Goal: Transaction & Acquisition: Book appointment/travel/reservation

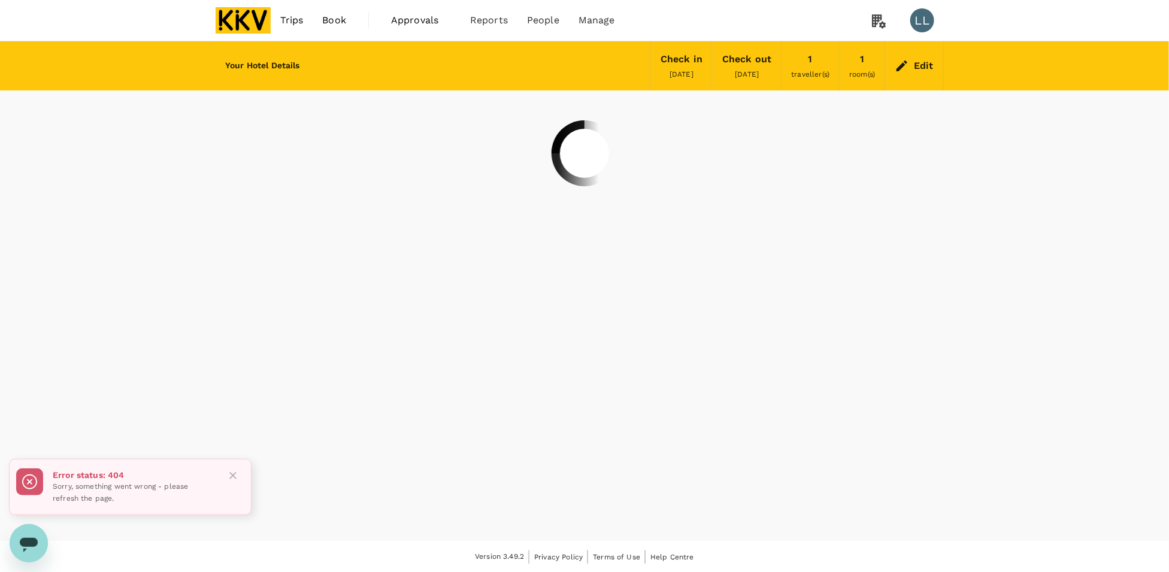
click at [262, 22] on img at bounding box center [243, 20] width 55 height 26
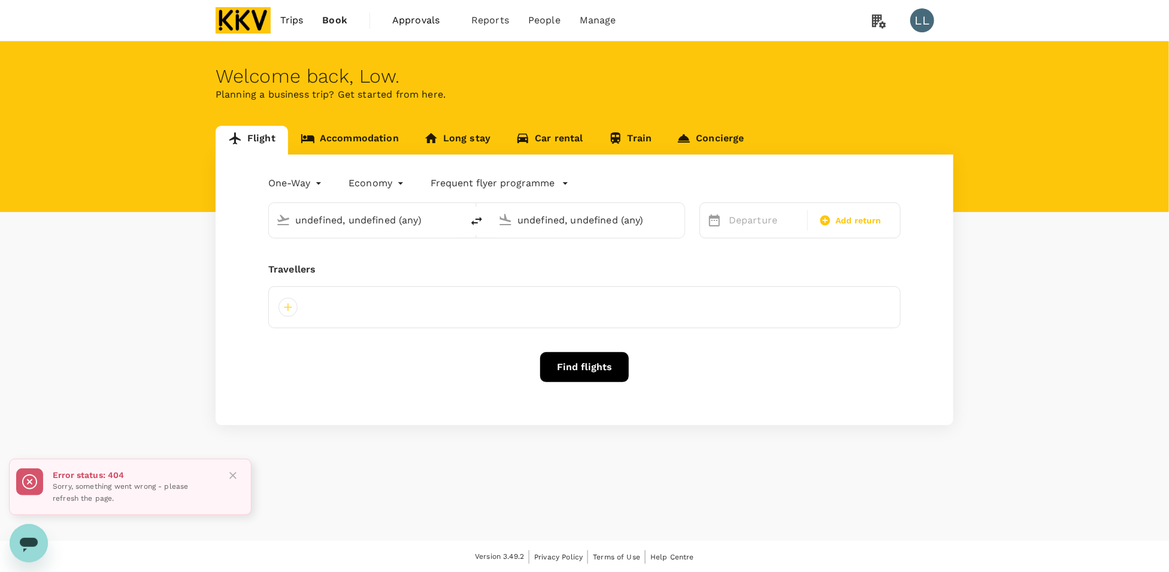
type input "Kuching Intl (KCH)"
type input "Kuala Lumpur Intl ([GEOGRAPHIC_DATA])"
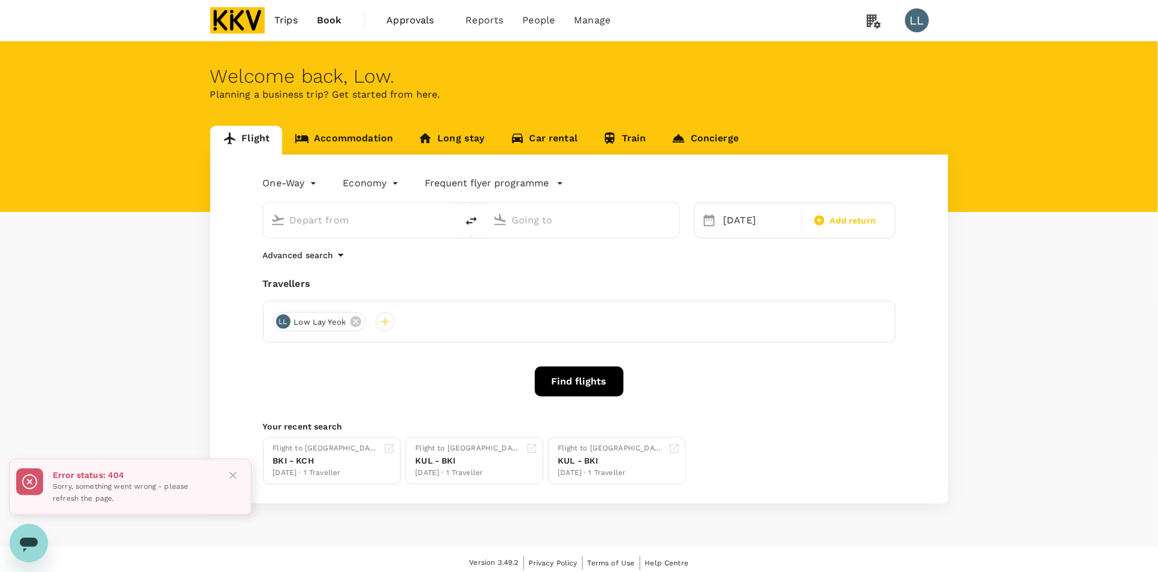
type input "Kuching Intl (KCH)"
type input "Kuala Lumpur Intl ([GEOGRAPHIC_DATA])"
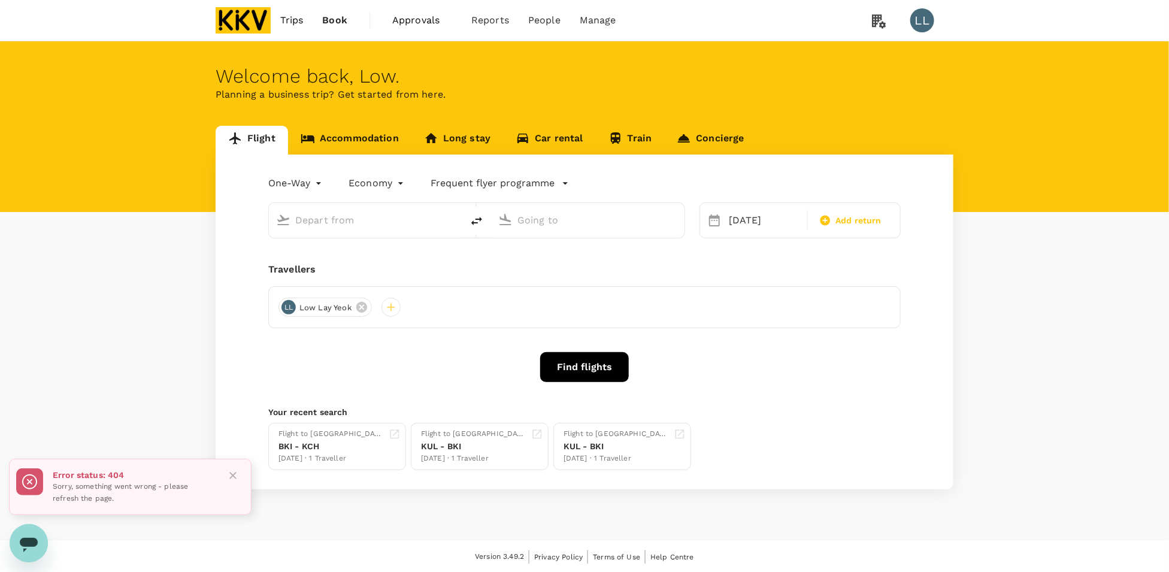
type input "Kuching Intl (KCH)"
type input "Kuala Lumpur Intl ([GEOGRAPHIC_DATA])"
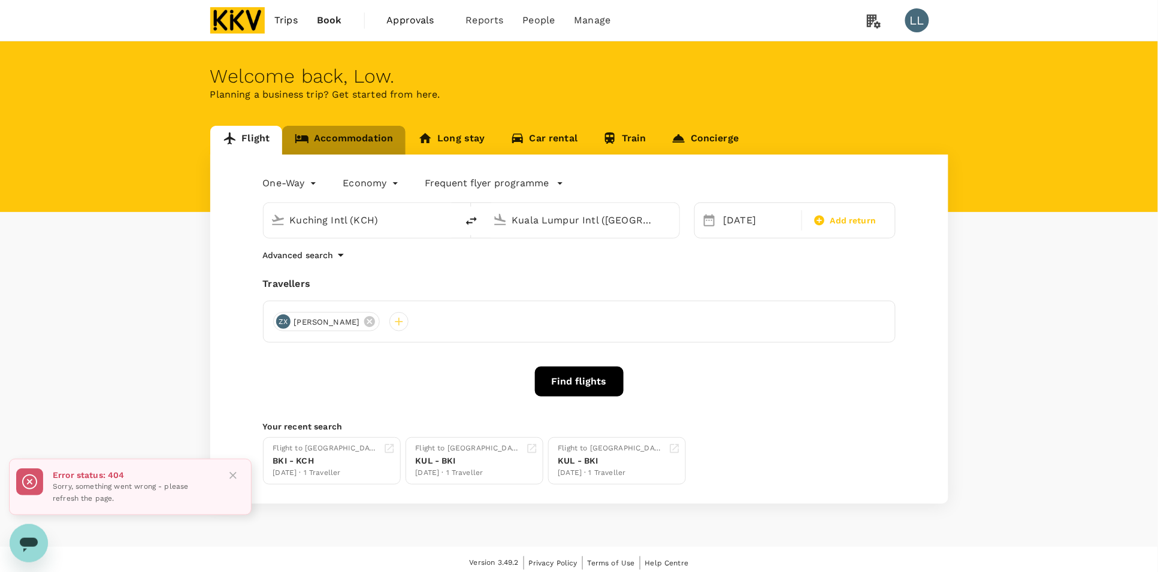
click at [343, 138] on link "Accommodation" at bounding box center [343, 140] width 123 height 29
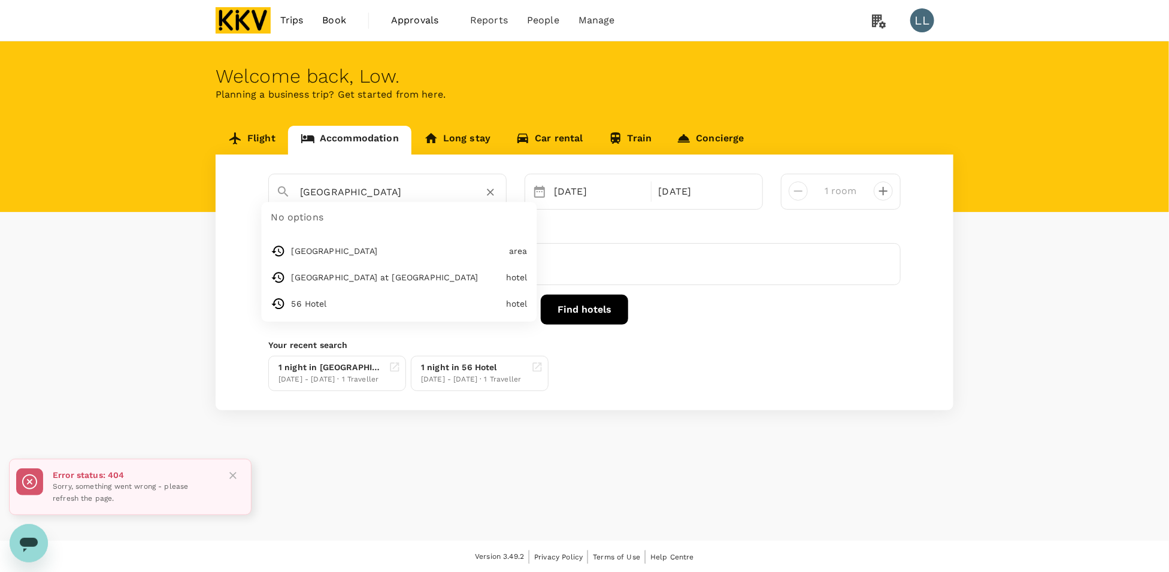
drag, startPoint x: 379, startPoint y: 191, endPoint x: 457, endPoint y: 196, distance: 78.7
click at [379, 190] on input "[PERSON_NAME][GEOGRAPHIC_DATA]" at bounding box center [382, 192] width 165 height 19
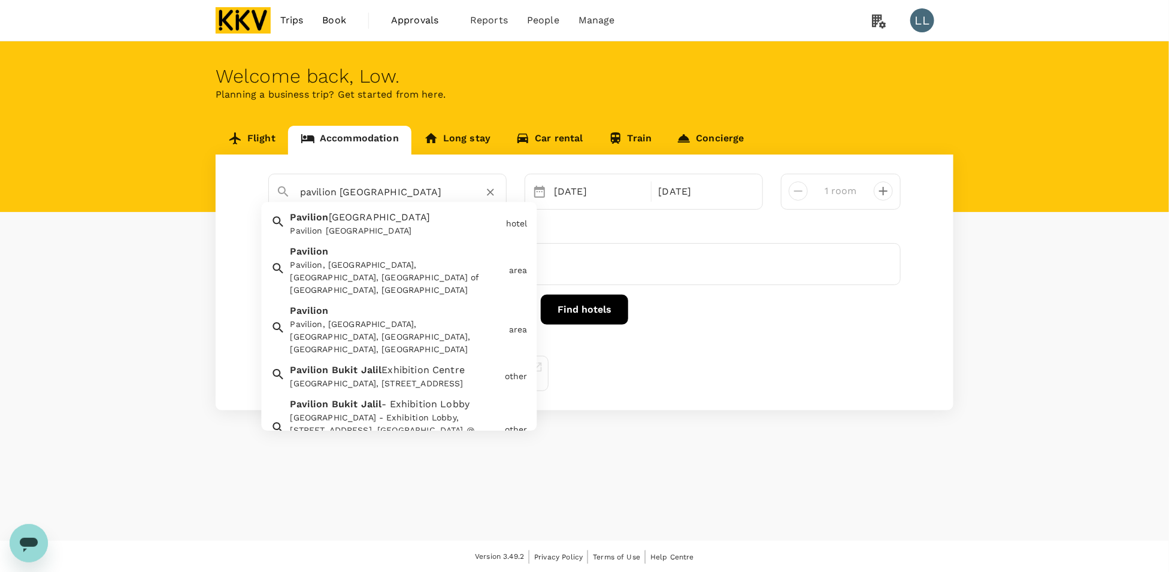
click at [358, 319] on div "Pavilion, [GEOGRAPHIC_DATA], [GEOGRAPHIC_DATA], [GEOGRAPHIC_DATA], [GEOGRAPHIC_…" at bounding box center [398, 338] width 214 height 38
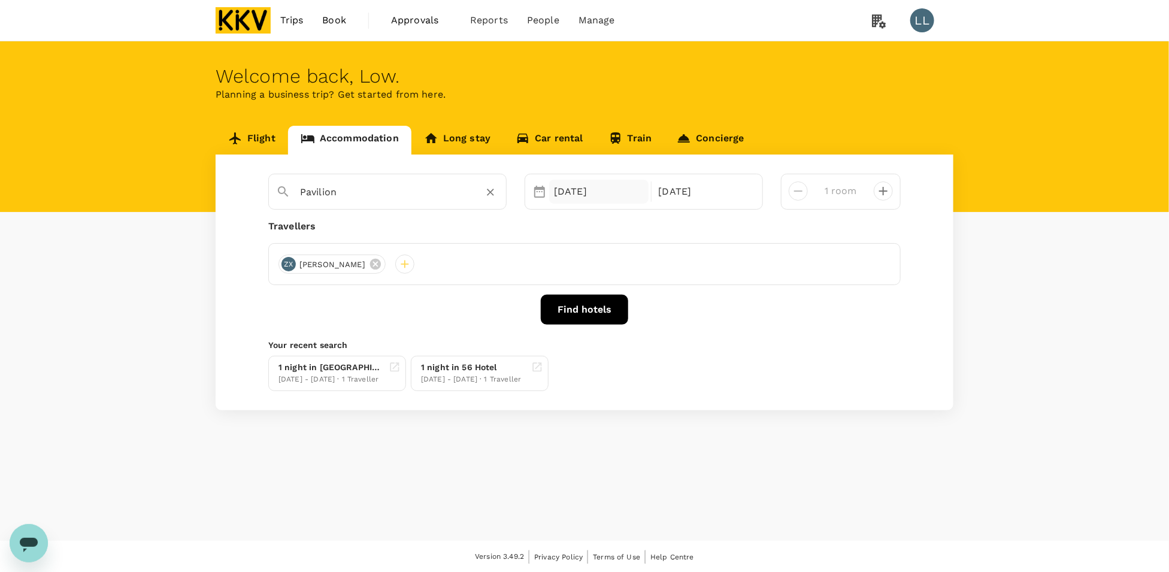
type input "Pavilion"
click at [562, 201] on div "19 Aug" at bounding box center [598, 192] width 99 height 24
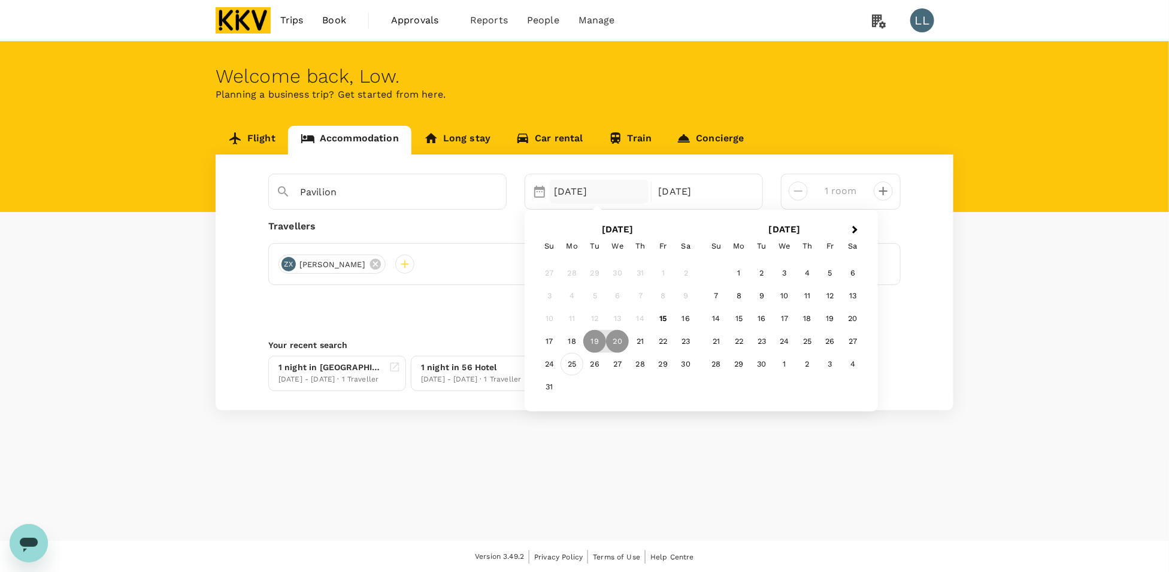
click at [573, 365] on div "25" at bounding box center [572, 364] width 23 height 23
click at [593, 361] on div "26" at bounding box center [595, 364] width 23 height 23
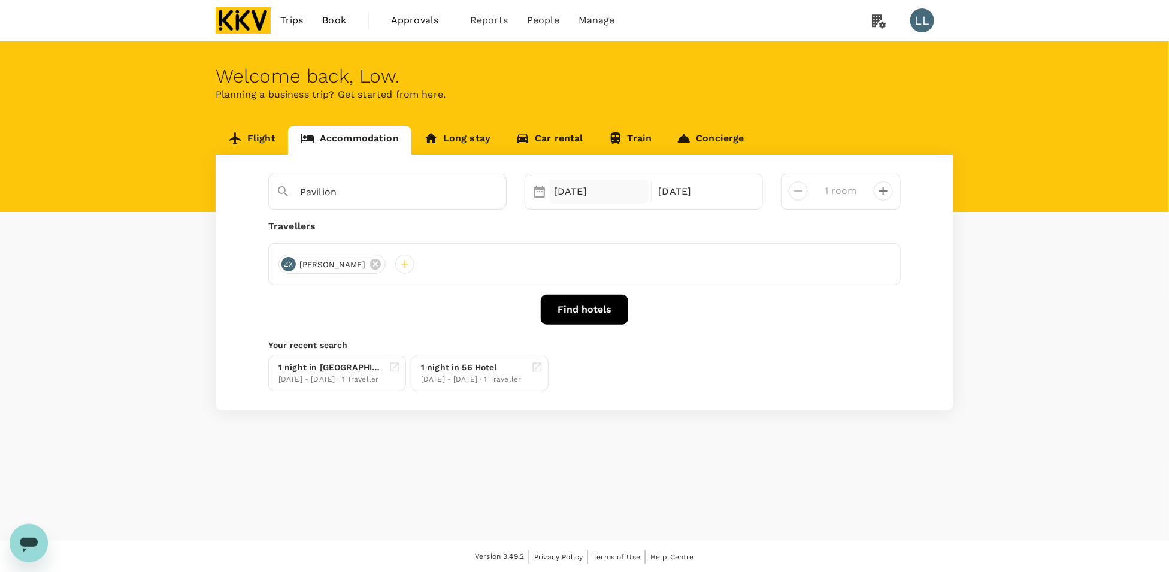
drag, startPoint x: 559, startPoint y: 180, endPoint x: 561, endPoint y: 186, distance: 6.5
click at [559, 180] on div "[DATE]" at bounding box center [598, 192] width 99 height 24
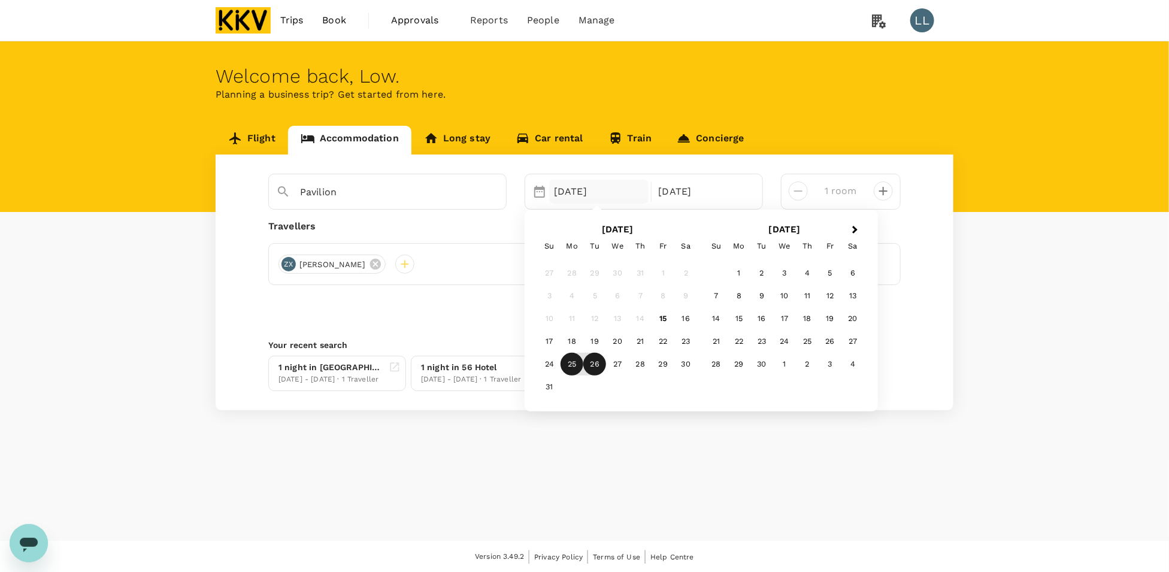
drag, startPoint x: 642, startPoint y: 453, endPoint x: 765, endPoint y: 338, distance: 167.9
click at [645, 454] on div "Welcome back , Low . Planning a business trip? Get started from here. Flight Ac…" at bounding box center [584, 291] width 1169 height 500
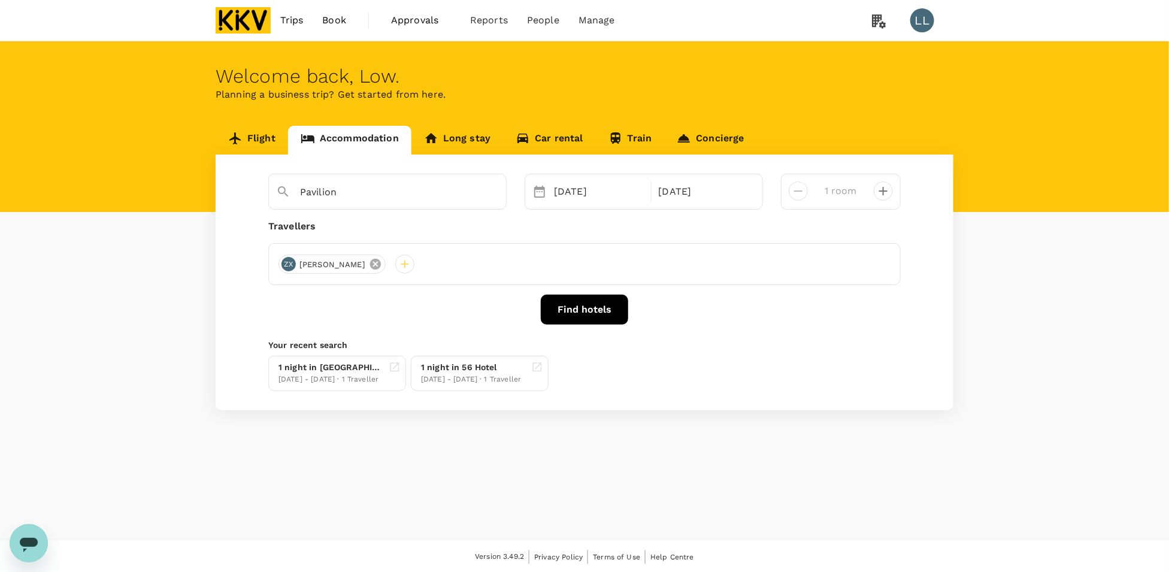
click at [369, 262] on icon at bounding box center [375, 264] width 13 height 13
click at [285, 258] on div at bounding box center [288, 264] width 19 height 19
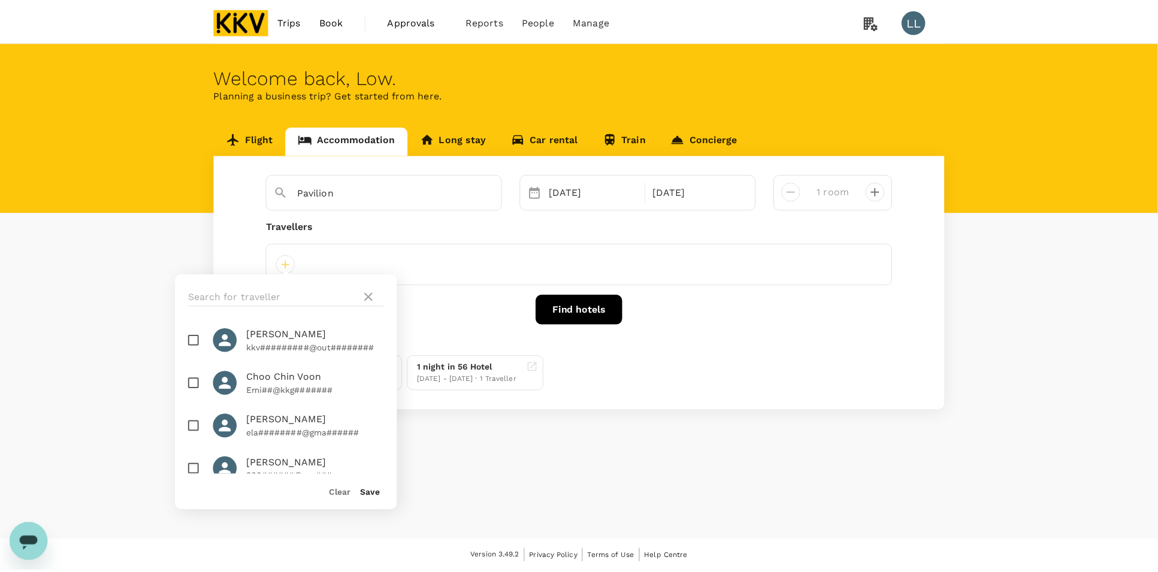
scroll to position [75, 0]
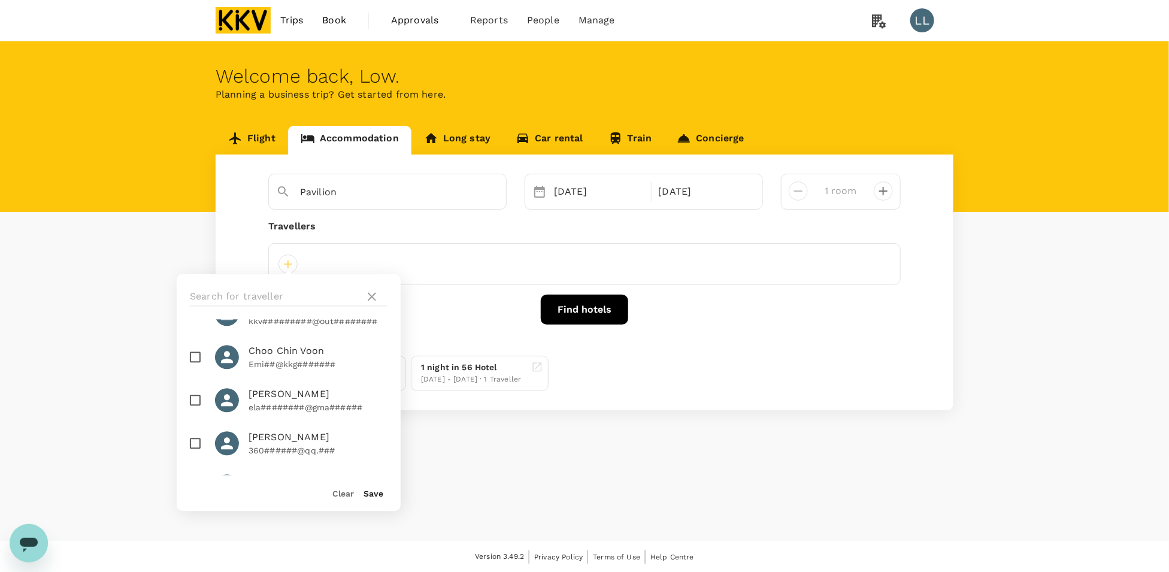
click at [270, 403] on p "ela########@gma######" at bounding box center [318, 408] width 139 height 12
checkbox input "true"
click at [493, 318] on div "Find hotels" at bounding box center [584, 310] width 633 height 30
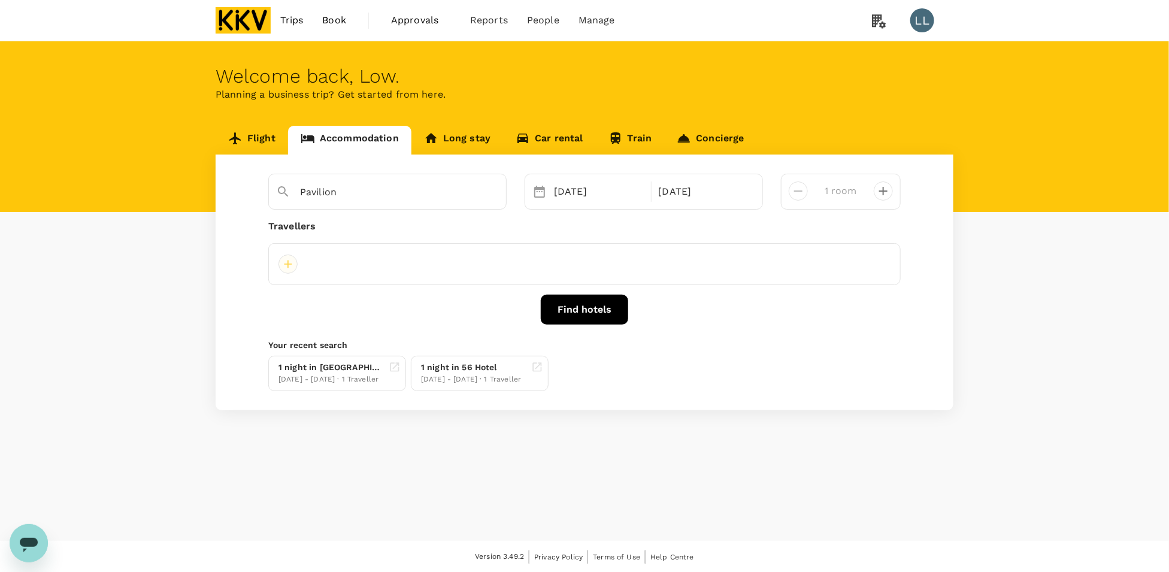
click at [289, 267] on div at bounding box center [288, 264] width 19 height 19
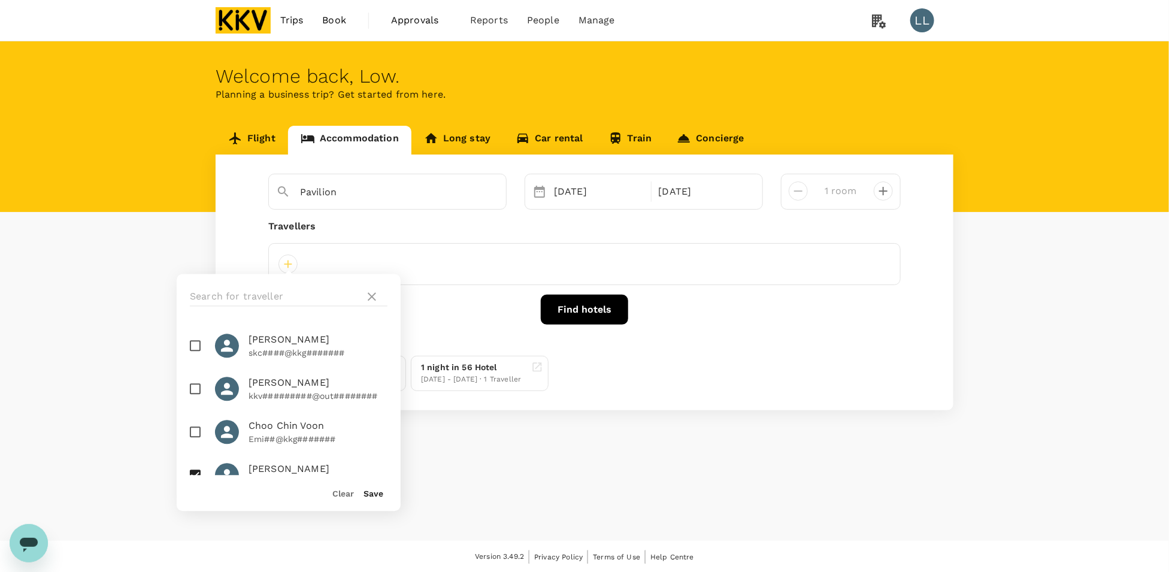
click at [273, 458] on li "Elaine Joanna Florian ela########@gma######" at bounding box center [289, 475] width 224 height 43
click at [276, 464] on span "[PERSON_NAME]" at bounding box center [318, 469] width 139 height 14
checkbox input "true"
click at [359, 495] on div "Save" at bounding box center [368, 489] width 29 height 24
click at [364, 495] on button "Save" at bounding box center [374, 494] width 20 height 10
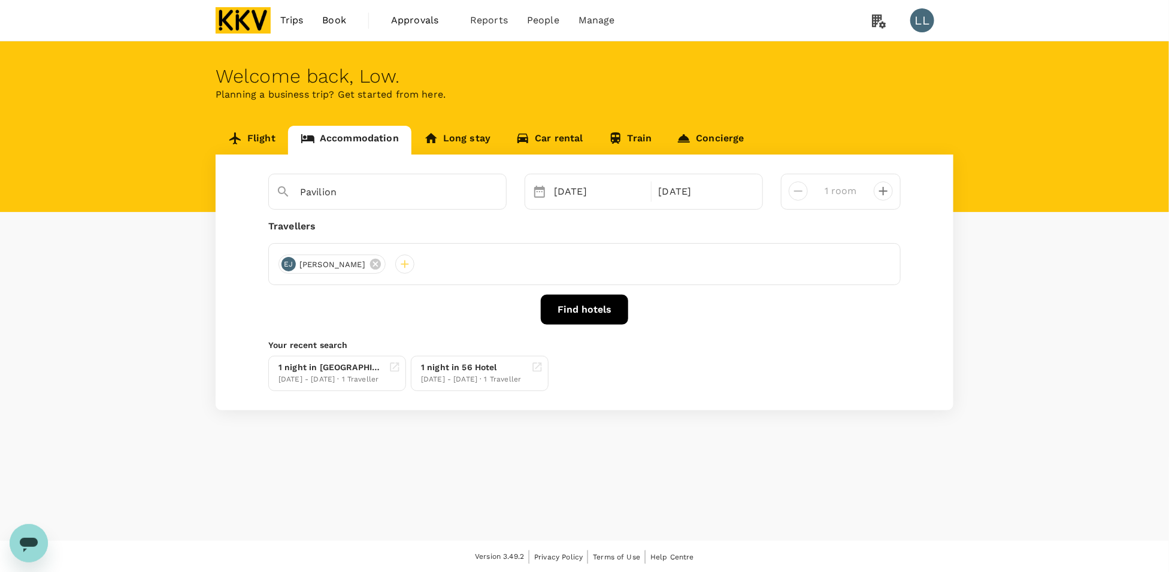
click at [566, 301] on button "Find hotels" at bounding box center [584, 310] width 87 height 30
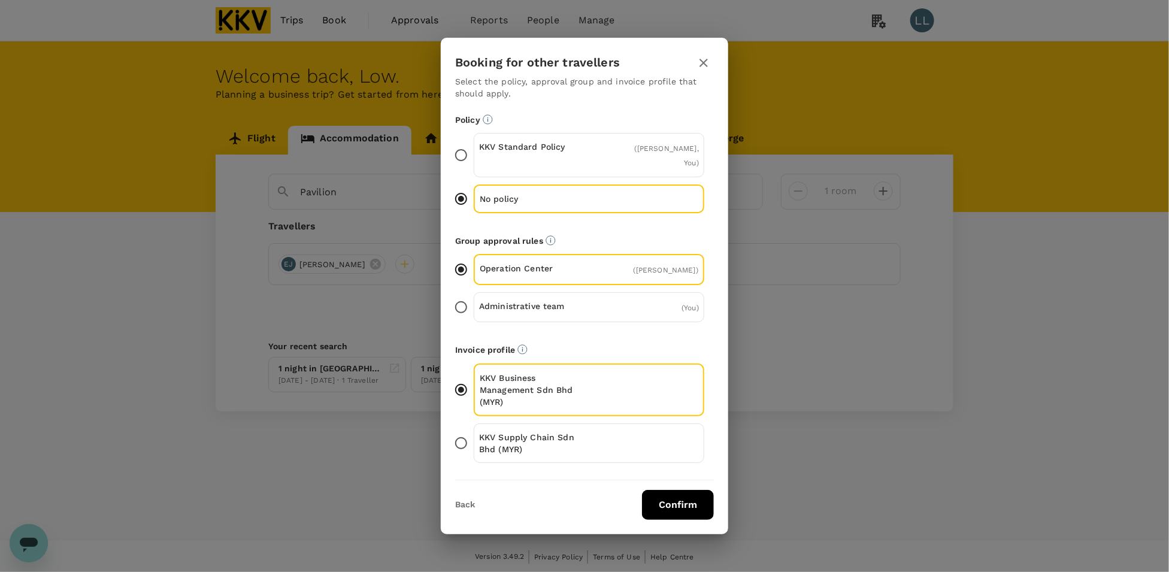
click at [674, 498] on button "Confirm" at bounding box center [678, 505] width 72 height 30
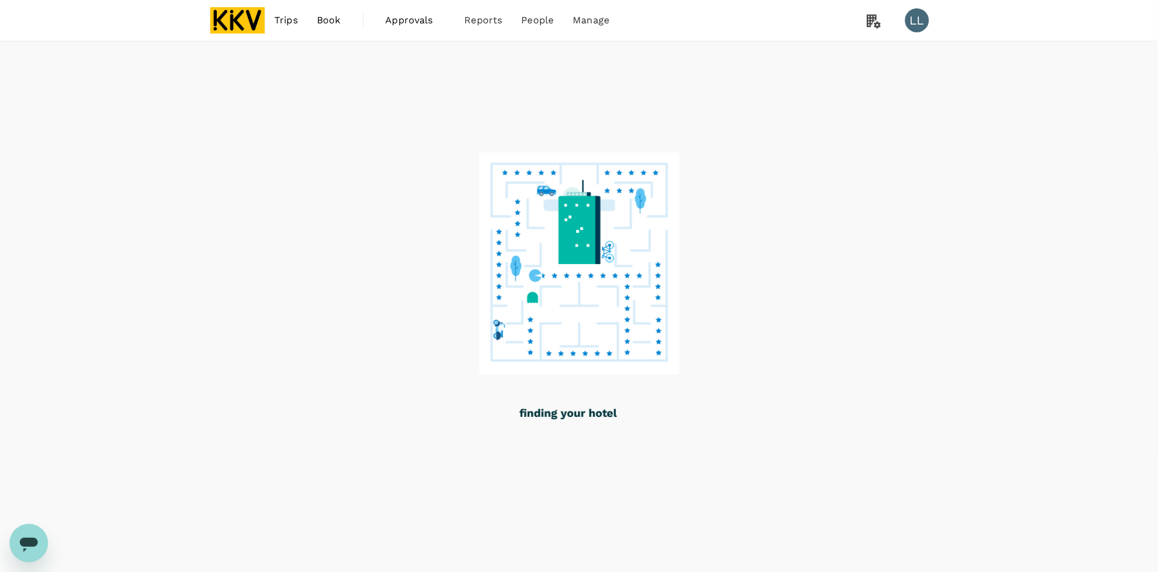
drag, startPoint x: 1002, startPoint y: 67, endPoint x: 1053, endPoint y: 3, distance: 81.9
click at [1003, 67] on div at bounding box center [579, 306] width 1158 height 531
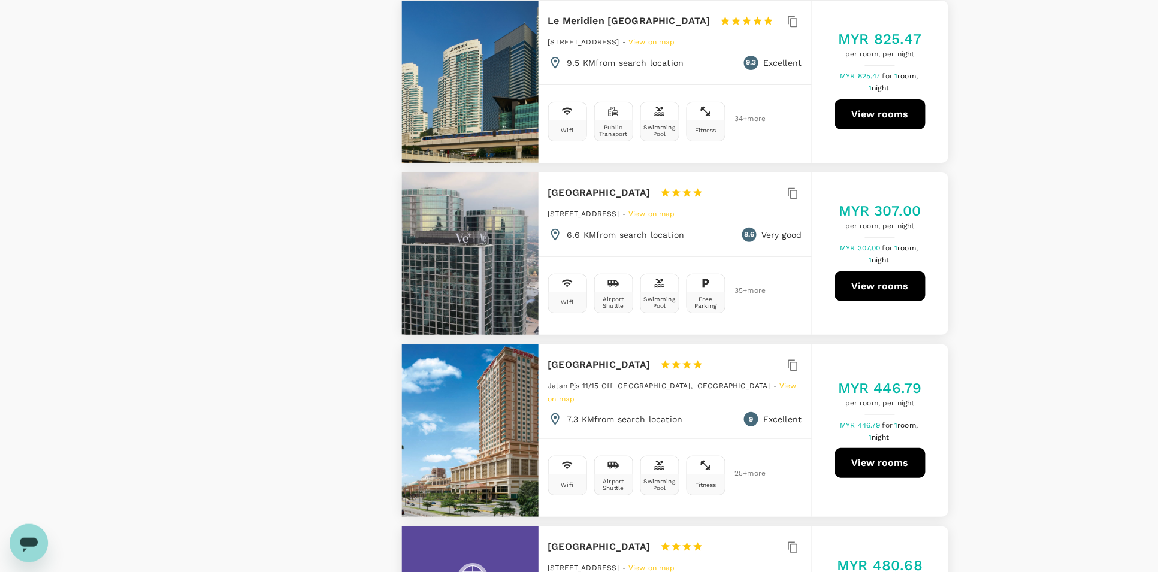
scroll to position [1573, 0]
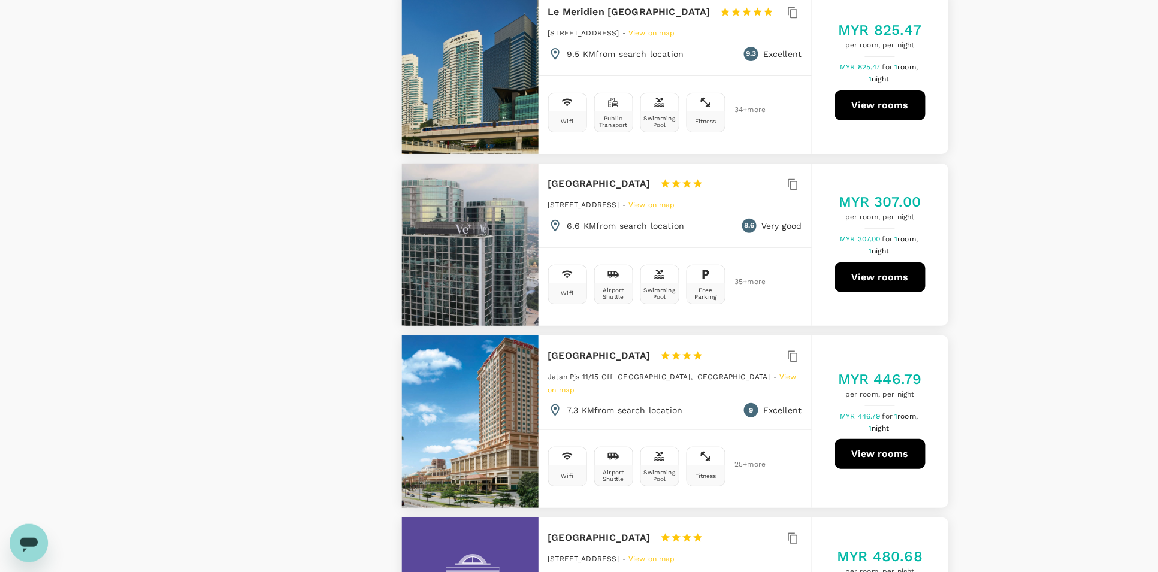
type input "1523.17"
click at [1037, 285] on div "View on map Policy Show accommodations that are hidden by company policy Price …" at bounding box center [579, 397] width 1158 height 3741
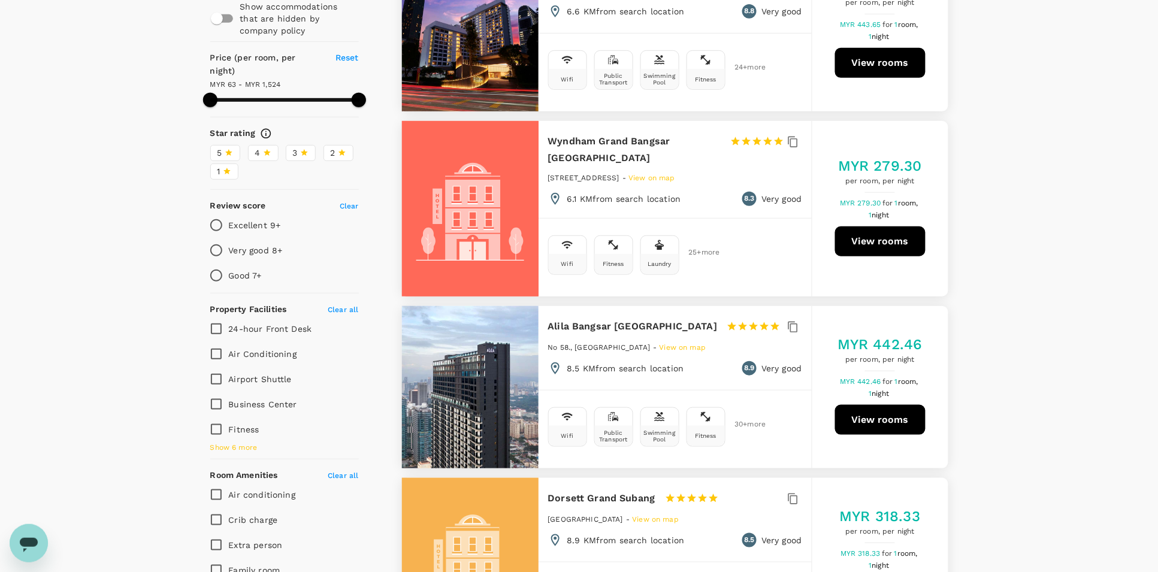
scroll to position [0, 0]
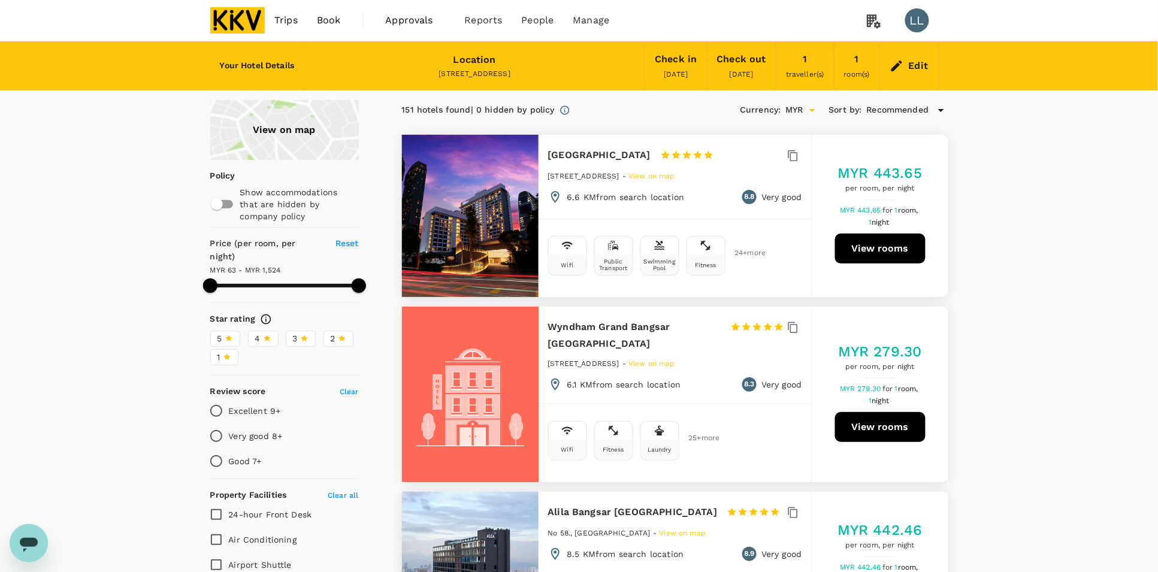
click at [912, 62] on div "Edit" at bounding box center [919, 66] width 20 height 17
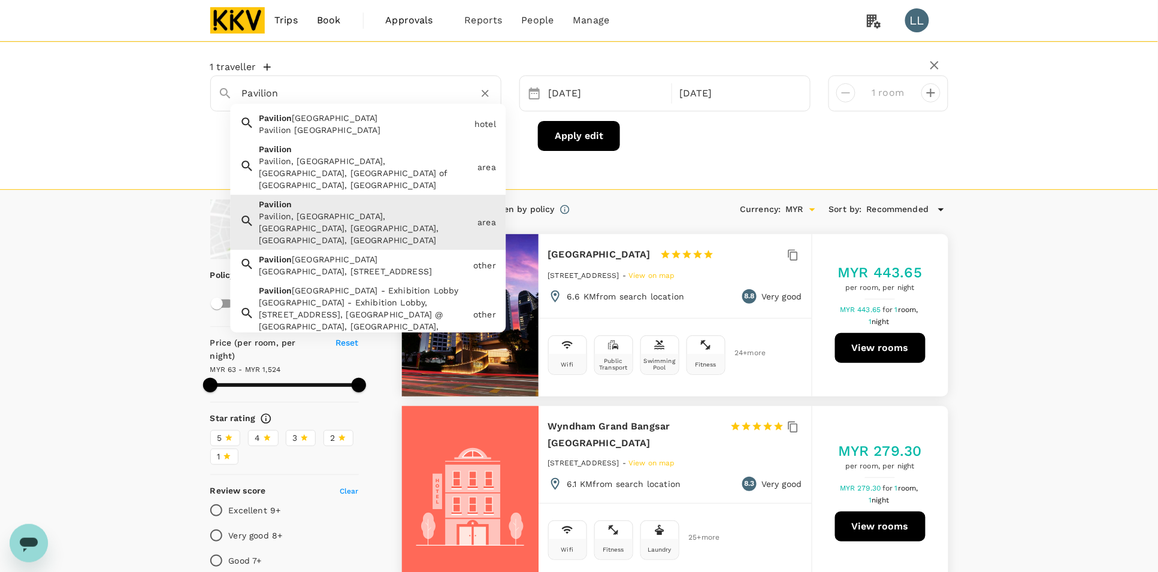
drag, startPoint x: 340, startPoint y: 87, endPoint x: 150, endPoint y: 87, distance: 189.3
click at [150, 87] on div "1 traveller Pavilion Pavilion Samui Boutique Resort Pavilion Samui Boutique Res…" at bounding box center [579, 115] width 1158 height 149
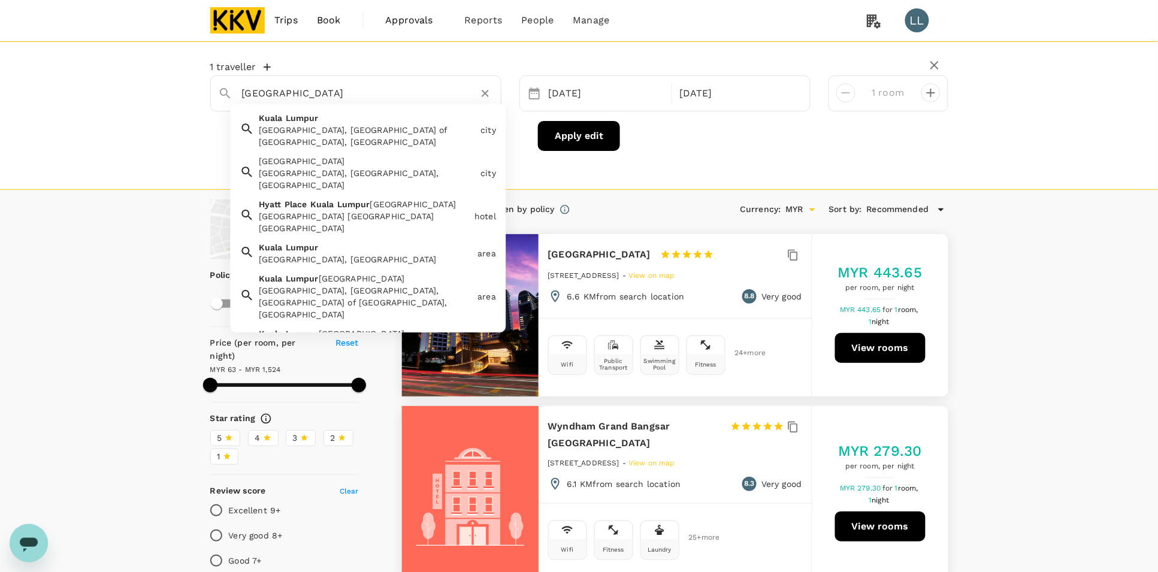
click at [344, 199] on span "Lumpur" at bounding box center [353, 204] width 33 height 10
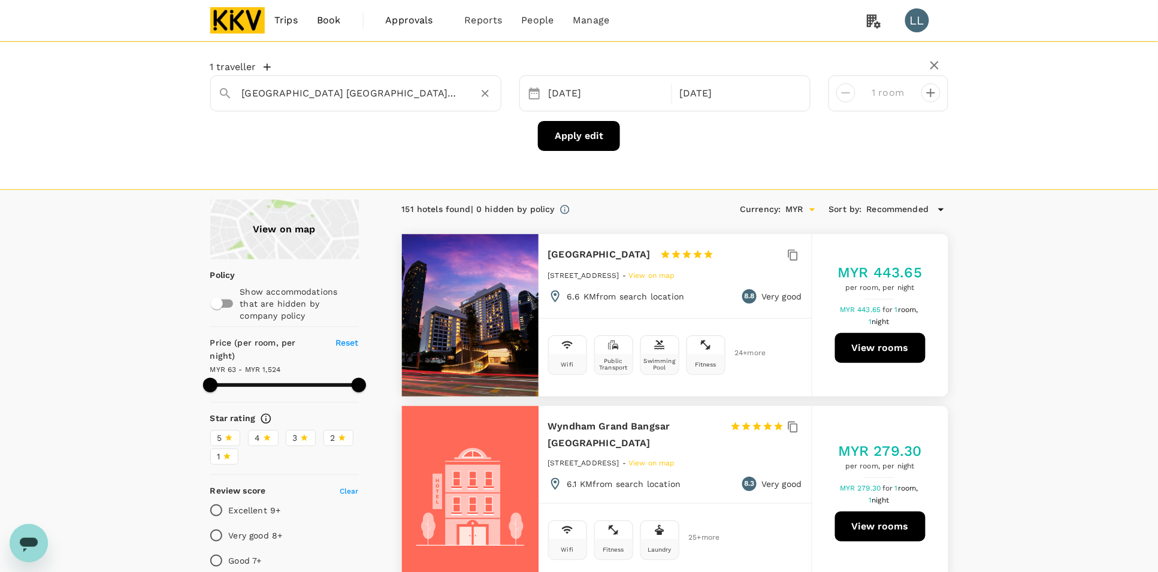
type input "[GEOGRAPHIC_DATA] [GEOGRAPHIC_DATA] [GEOGRAPHIC_DATA]"
click at [598, 135] on button "Apply edit" at bounding box center [579, 136] width 82 height 30
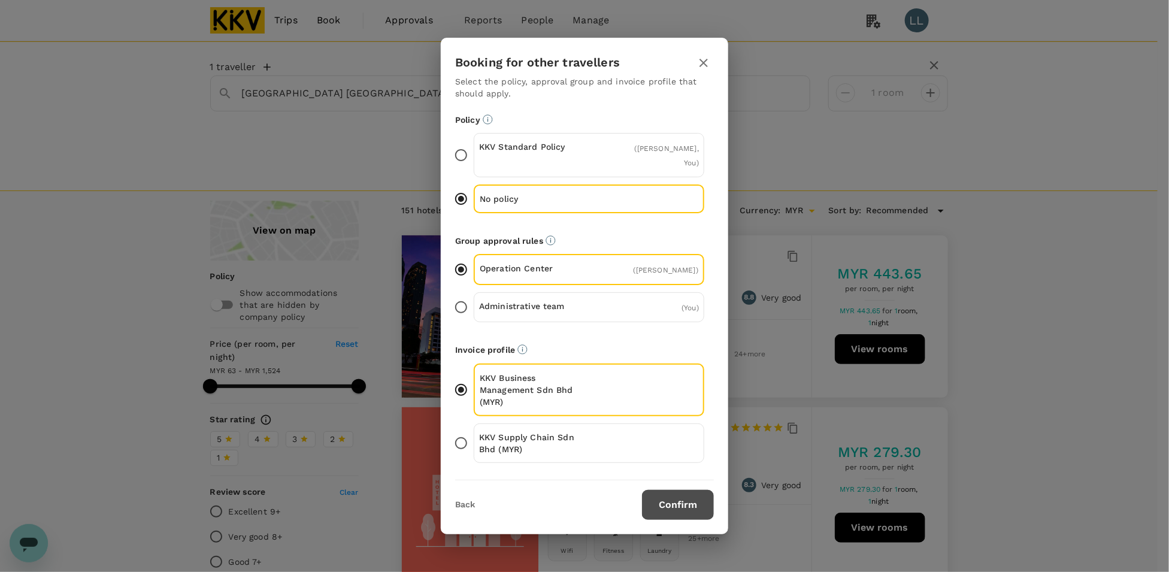
click at [672, 513] on button "Confirm" at bounding box center [678, 505] width 72 height 30
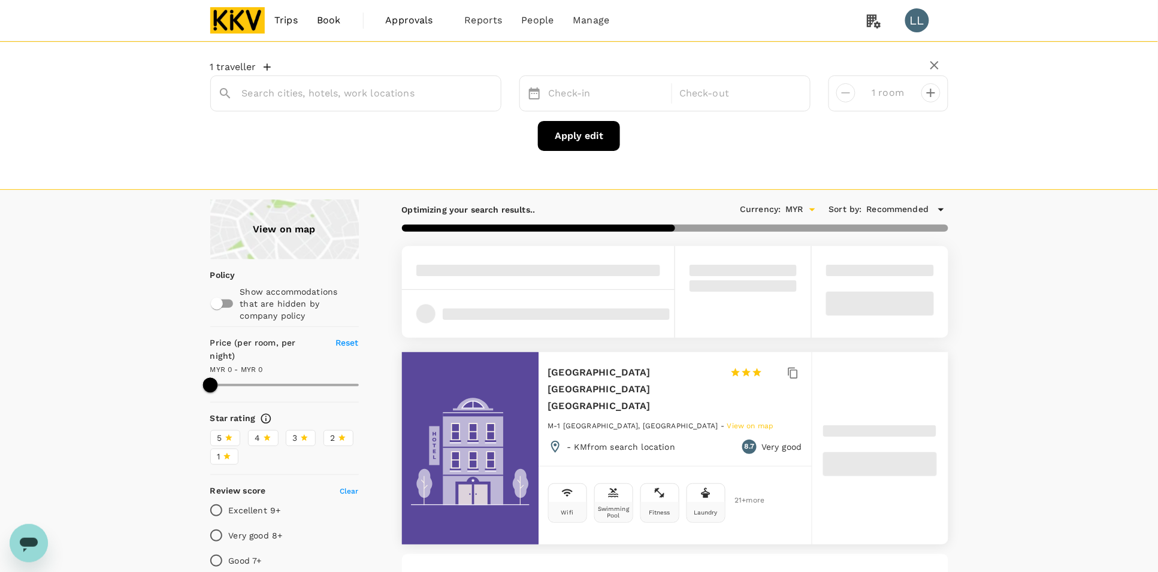
type input "[GEOGRAPHIC_DATA] [GEOGRAPHIC_DATA] [GEOGRAPHIC_DATA]"
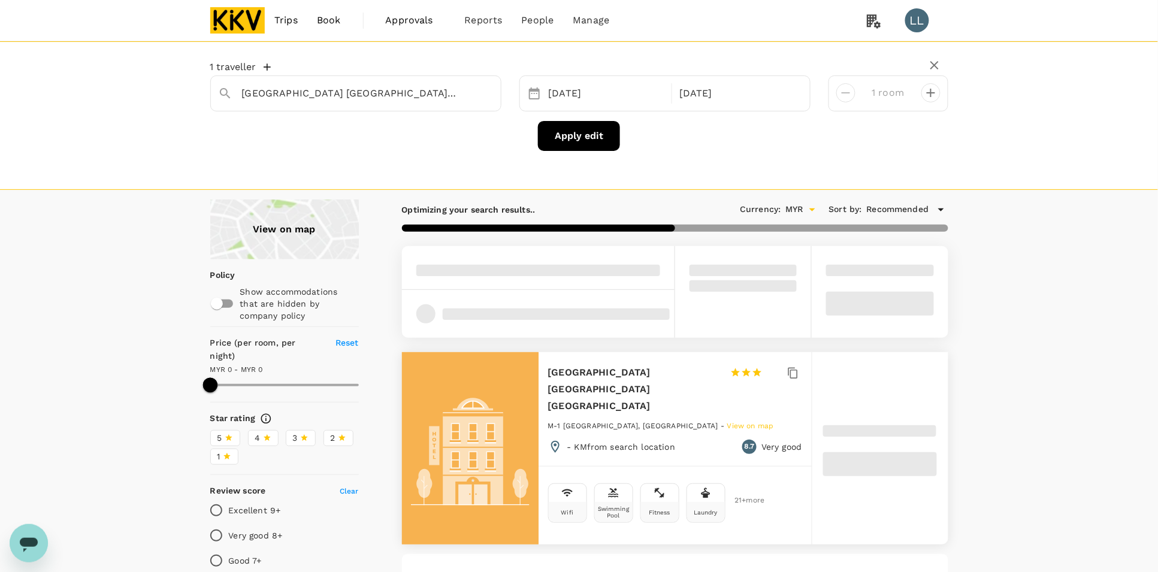
type input "349.85"
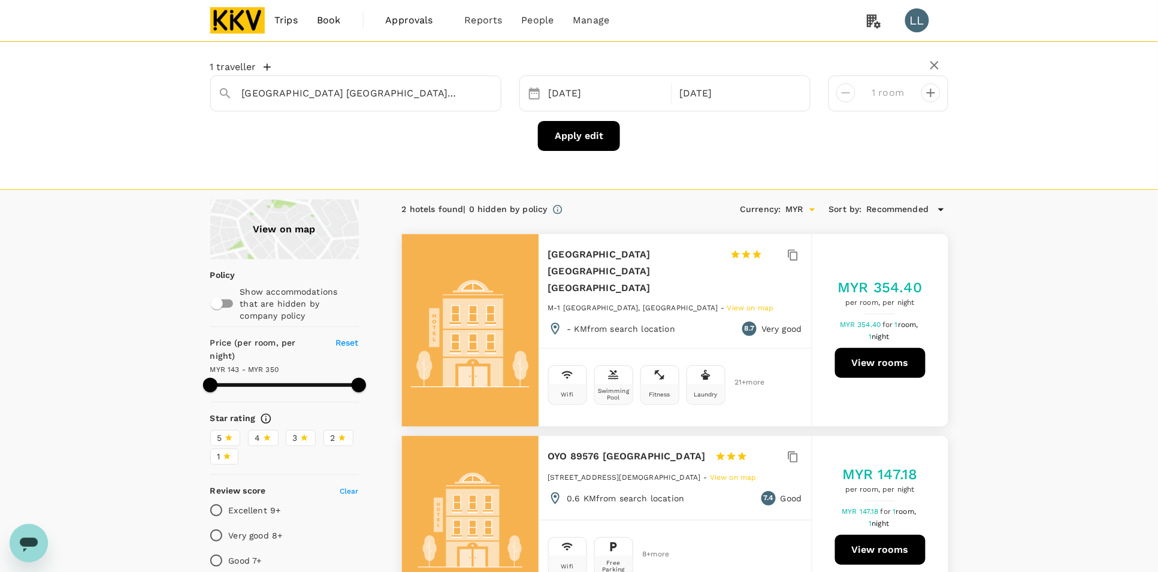
click at [680, 130] on div "Apply edit" at bounding box center [579, 136] width 738 height 30
click at [989, 373] on div "View on map Policy Show accommodations that are hidden by company policy Price …" at bounding box center [579, 581] width 1158 height 764
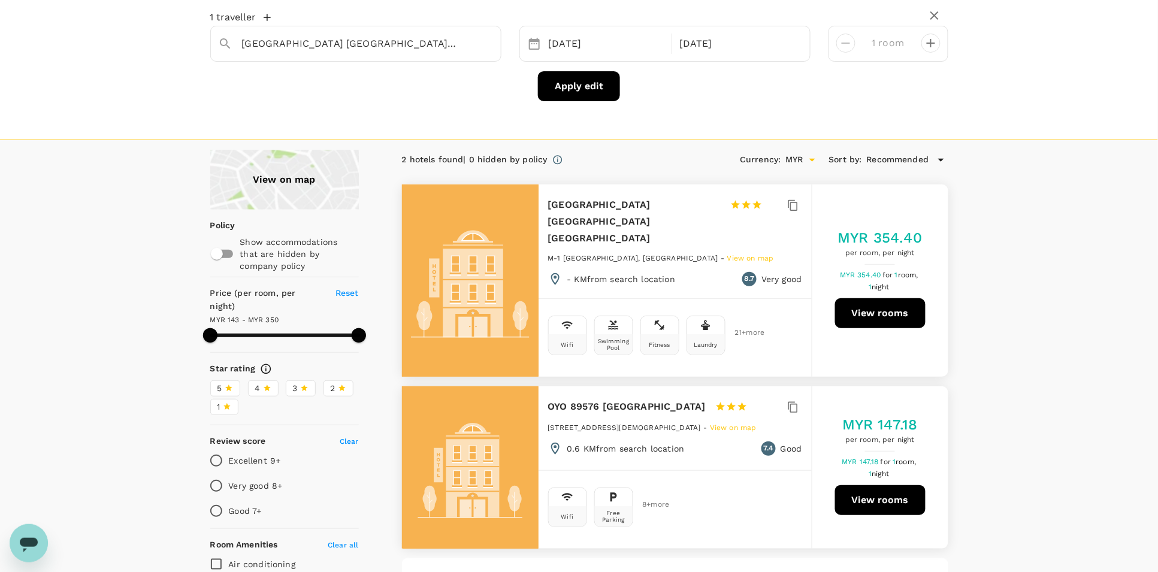
scroll to position [75, 0]
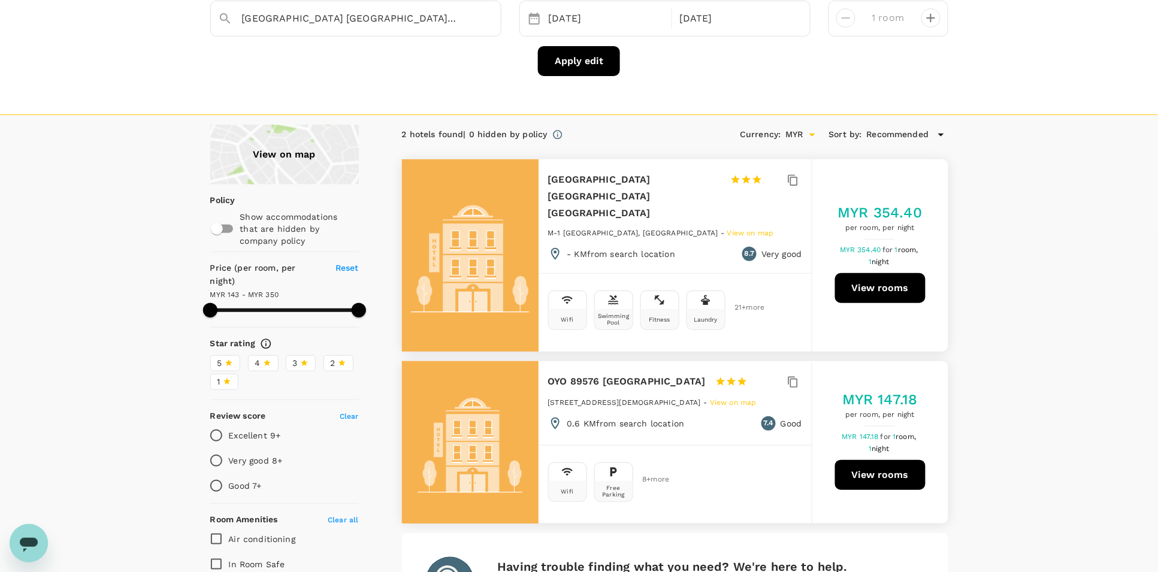
click at [861, 277] on button "View rooms" at bounding box center [880, 288] width 90 height 30
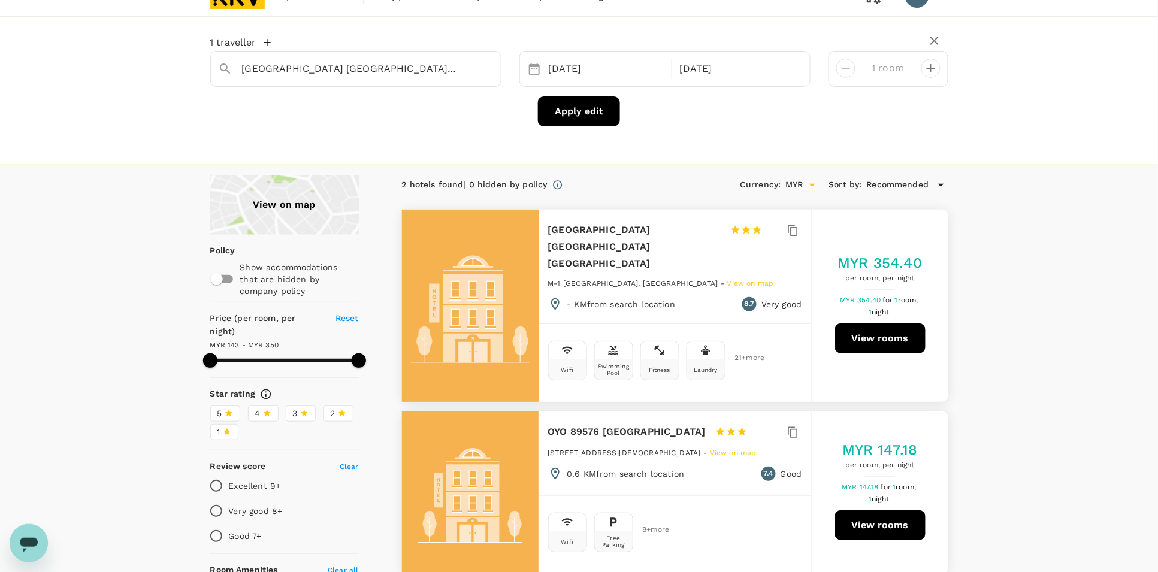
scroll to position [0, 0]
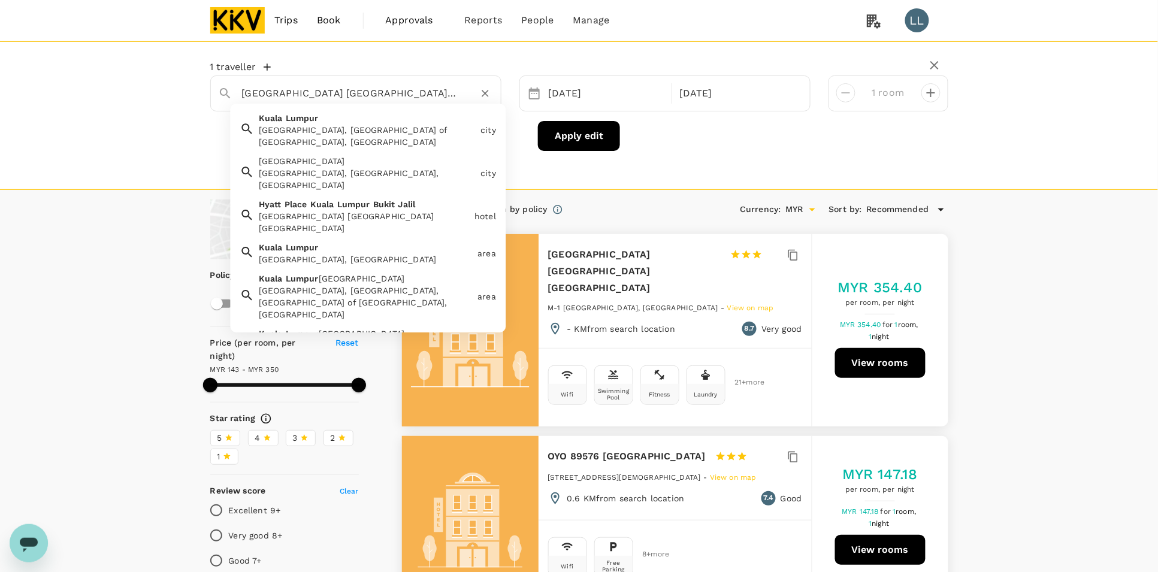
click at [423, 94] on input "[GEOGRAPHIC_DATA] [GEOGRAPHIC_DATA] [GEOGRAPHIC_DATA]" at bounding box center [351, 93] width 218 height 19
click at [479, 90] on icon "Clear" at bounding box center [485, 93] width 12 height 12
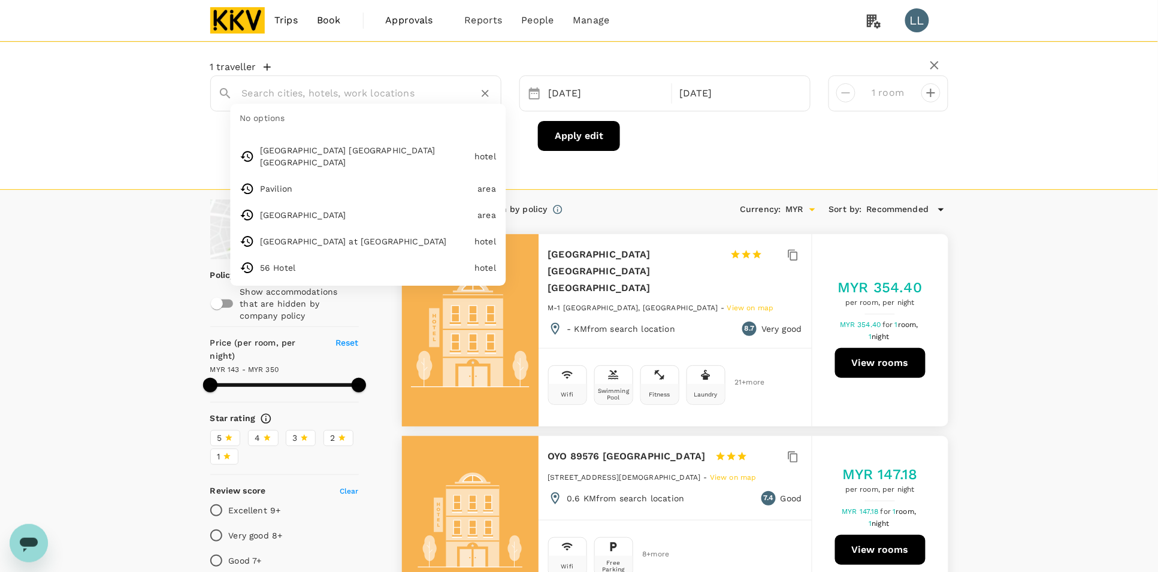
click at [333, 100] on input "text" at bounding box center [351, 93] width 218 height 19
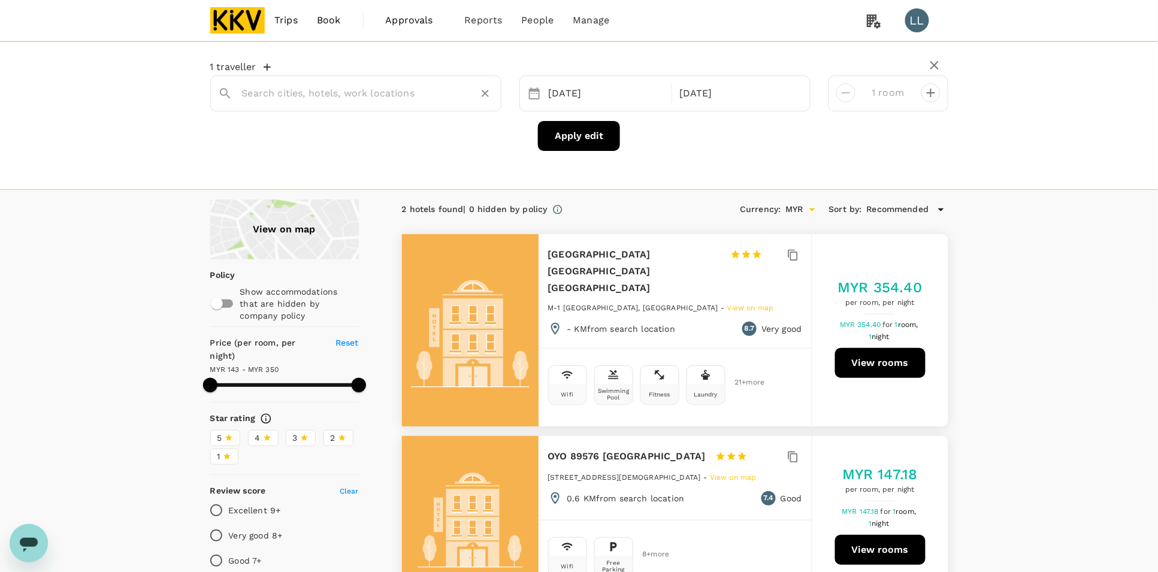
paste input "Aurora Pavilion Bukit Jalil by Ody Suites"
drag, startPoint x: 436, startPoint y: 93, endPoint x: 364, endPoint y: 92, distance: 71.3
click at [364, 92] on input "Aurora Pavilion Bukit Jalil by Ody Suites" at bounding box center [351, 93] width 218 height 19
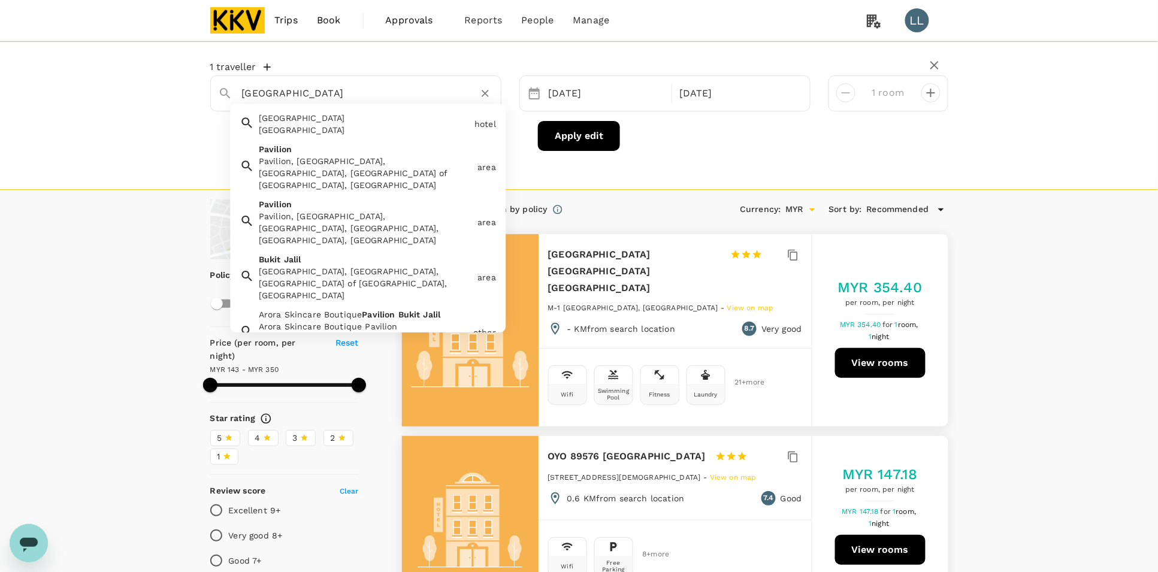
click at [339, 171] on div "Pavilion, [GEOGRAPHIC_DATA], [GEOGRAPHIC_DATA], [GEOGRAPHIC_DATA] of [GEOGRAPHI…" at bounding box center [366, 173] width 214 height 36
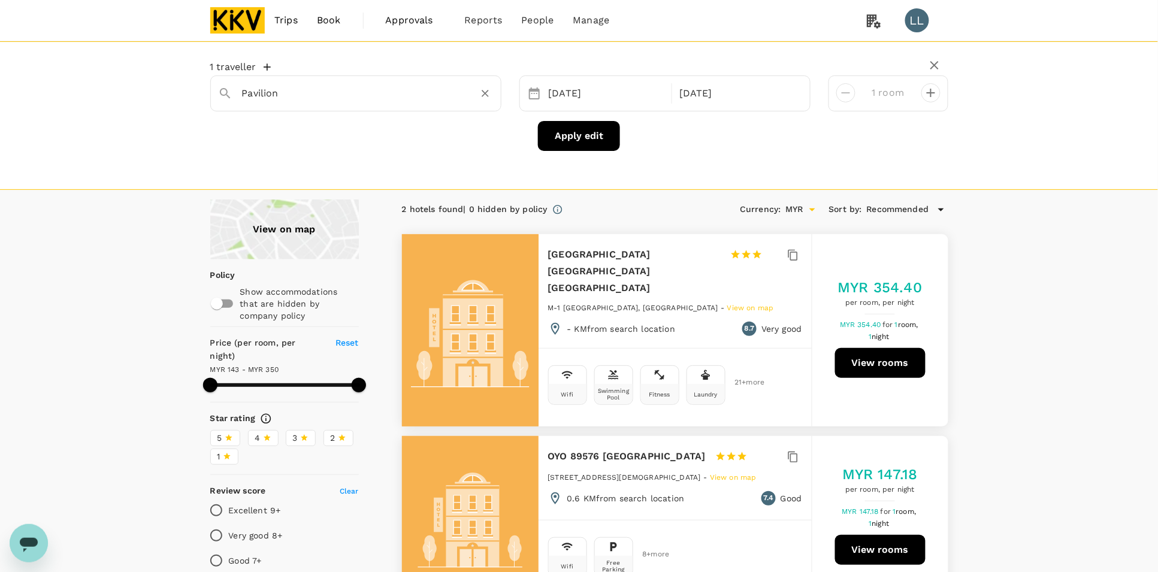
type input "Pavilion"
click at [556, 141] on button "Apply edit" at bounding box center [579, 136] width 82 height 30
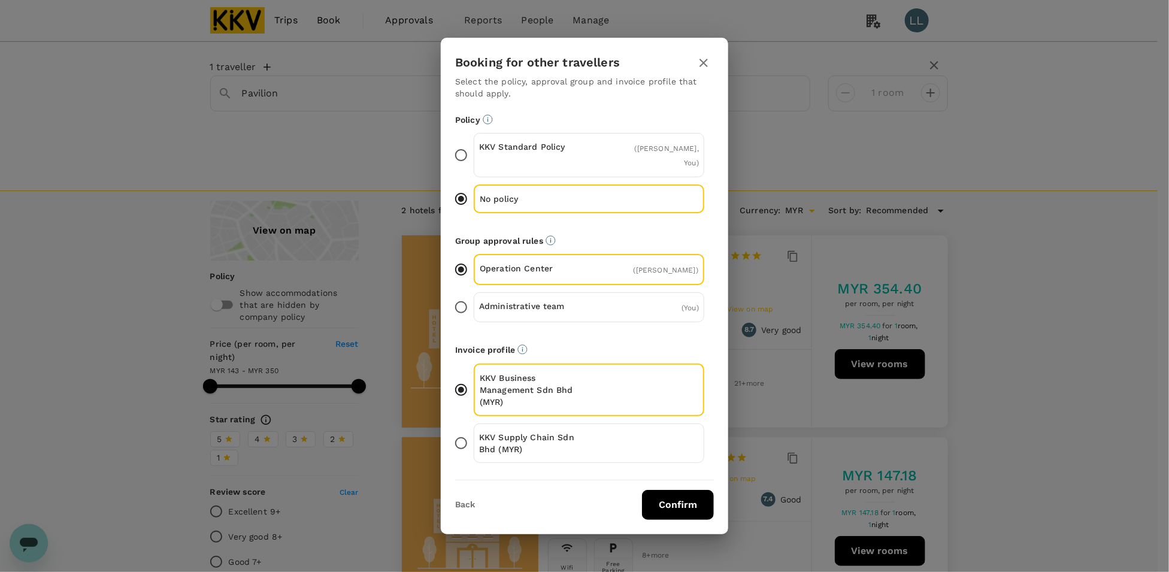
click at [565, 78] on p "Select the policy, approval group and invoice profile that should apply." at bounding box center [584, 87] width 259 height 24
click at [676, 507] on button "Confirm" at bounding box center [678, 505] width 72 height 30
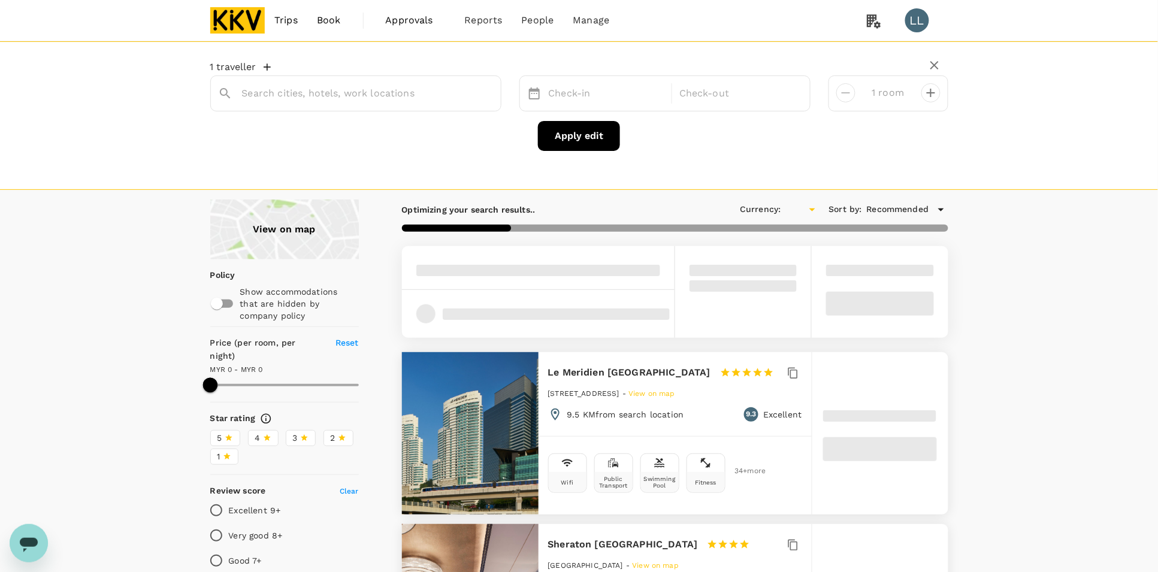
type input "1523.22"
type input "MYR"
type input "Pavilion"
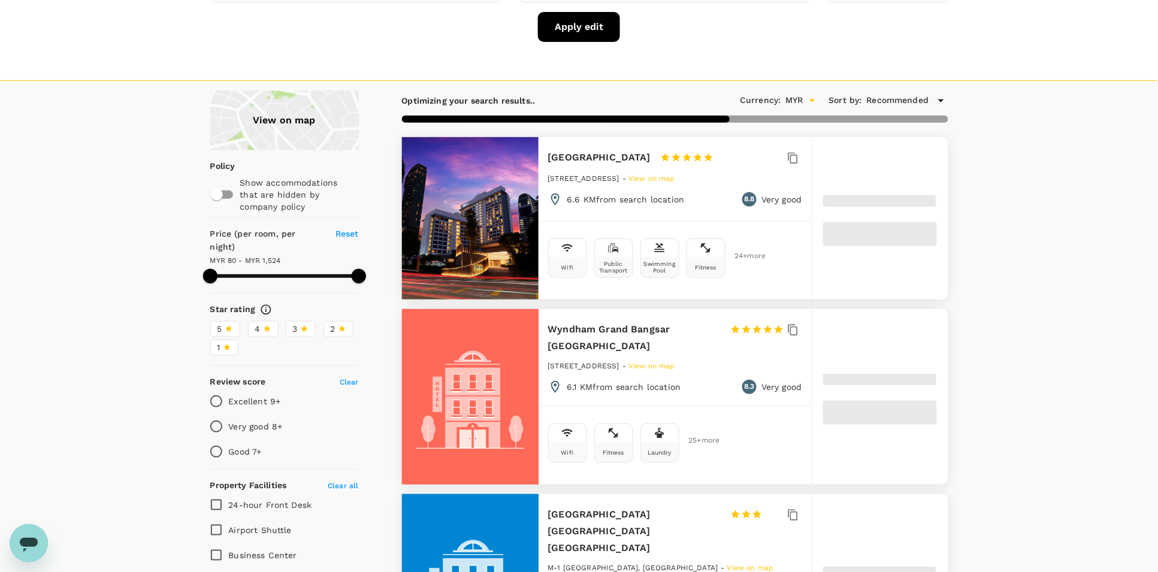
scroll to position [300, 0]
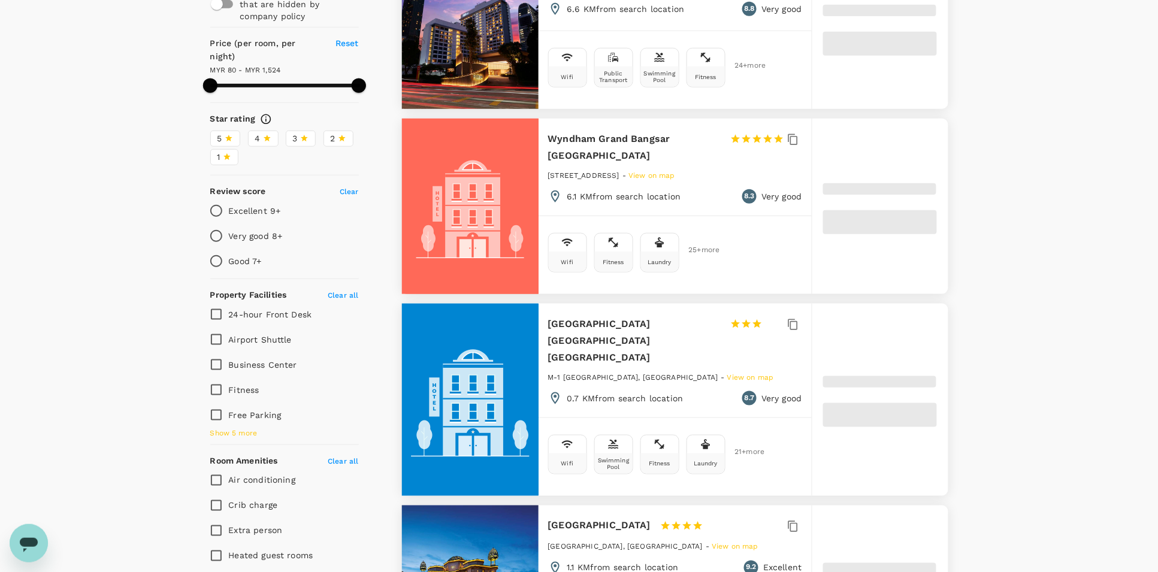
type input "1523.02"
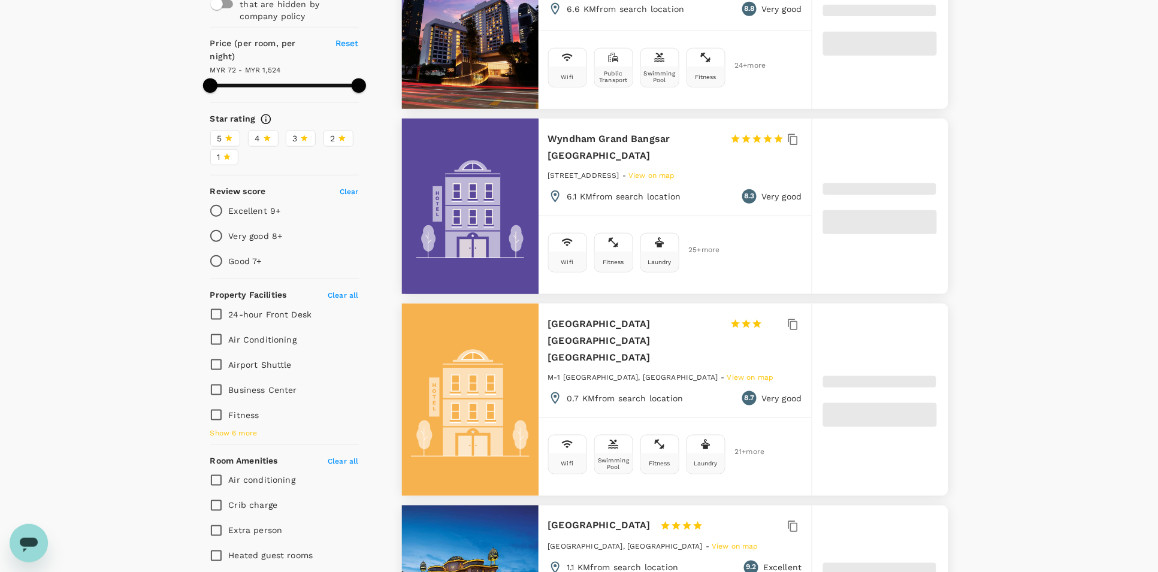
type input "72.02"
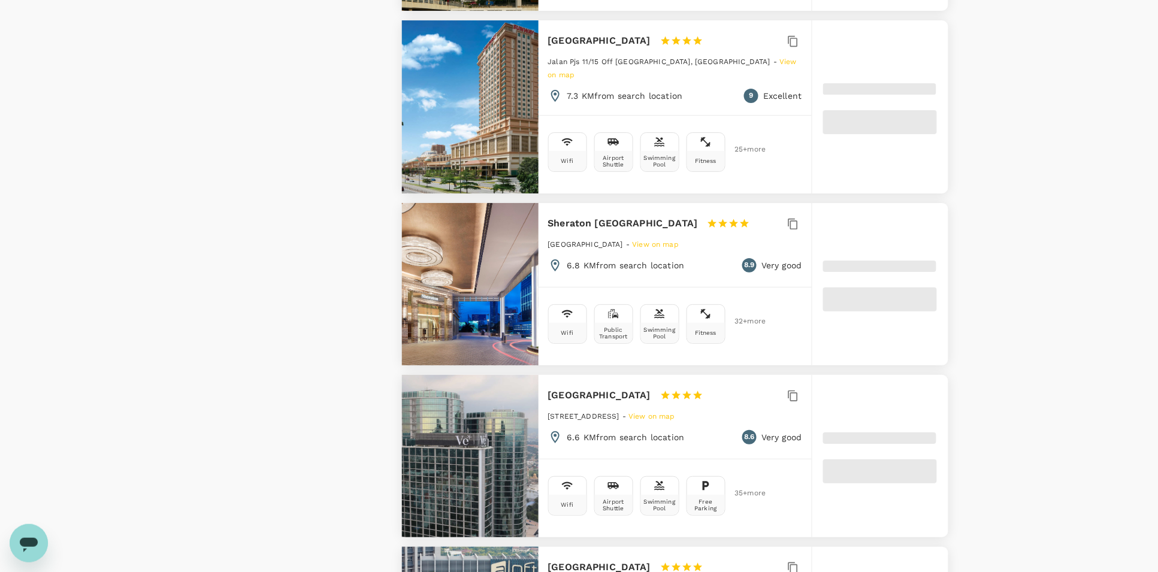
scroll to position [1498, 0]
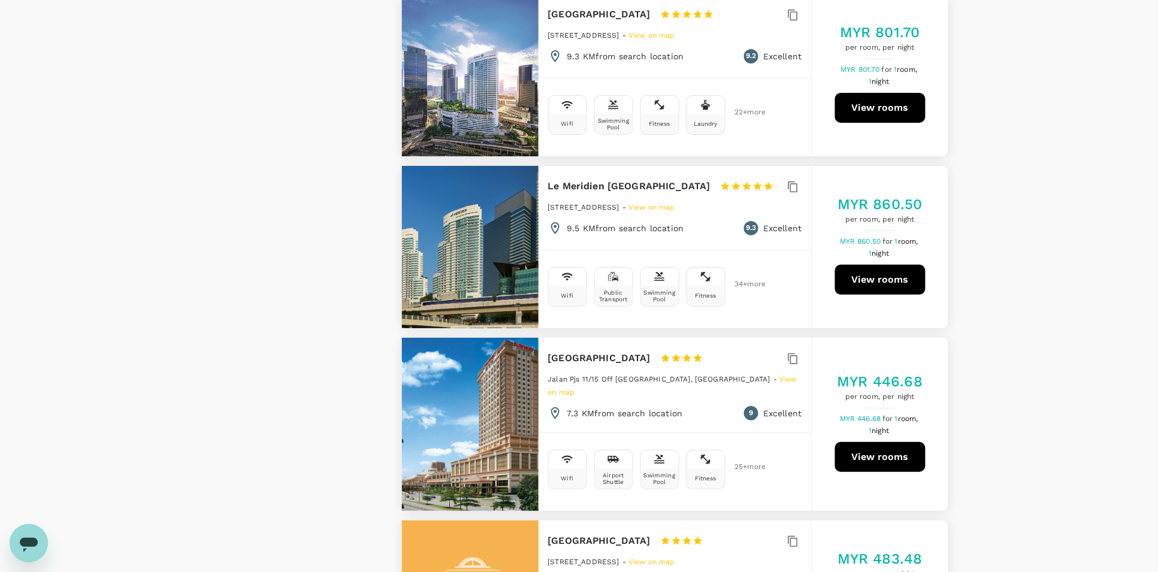
type input "1523.02"
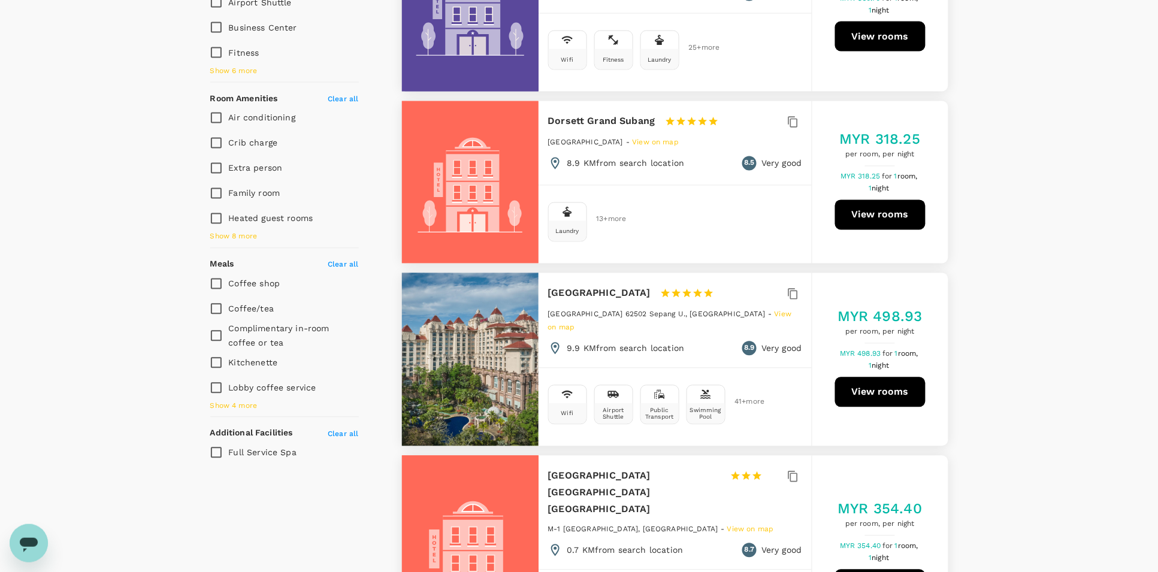
scroll to position [524, 0]
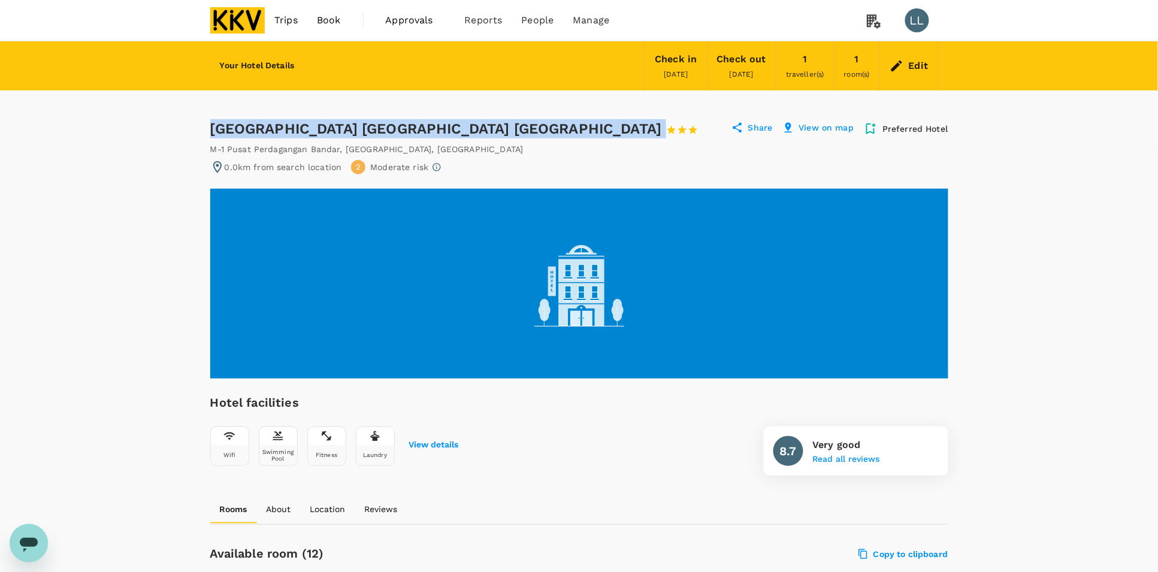
drag, startPoint x: 207, startPoint y: 126, endPoint x: 480, endPoint y: 125, distance: 273.2
copy div "[GEOGRAPHIC_DATA] [GEOGRAPHIC_DATA] [GEOGRAPHIC_DATA]"
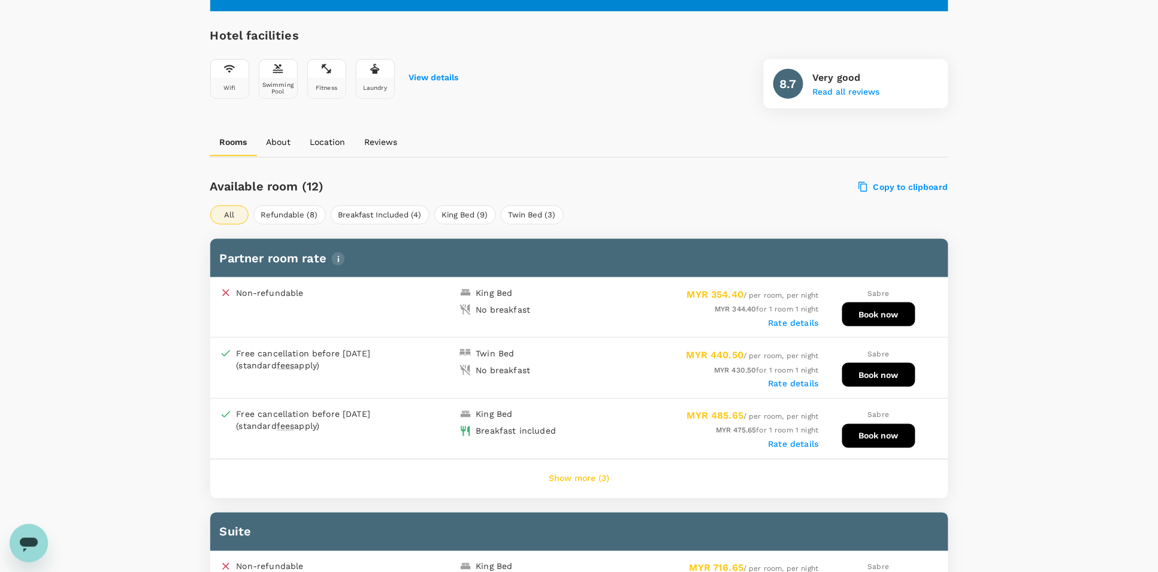
scroll to position [374, 0]
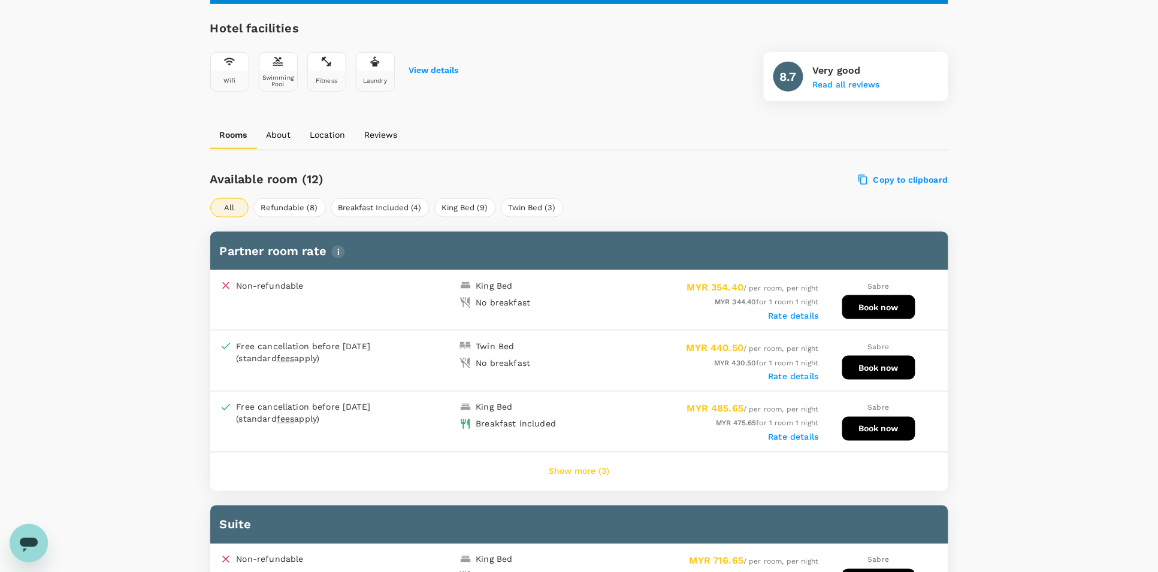
click at [578, 461] on button "Show more (3)" at bounding box center [579, 472] width 94 height 29
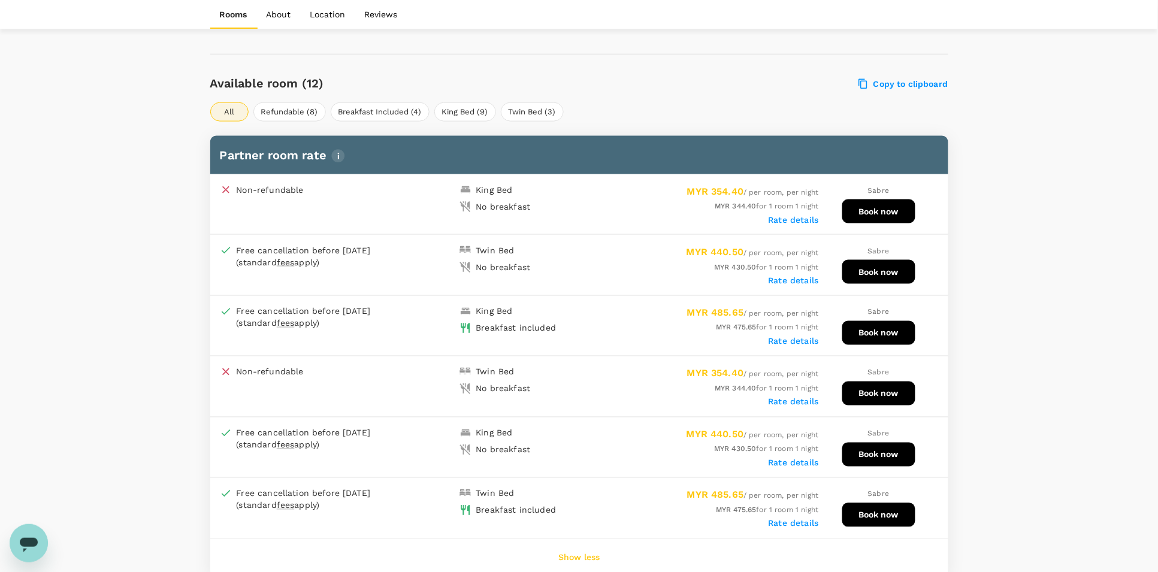
scroll to position [524, 0]
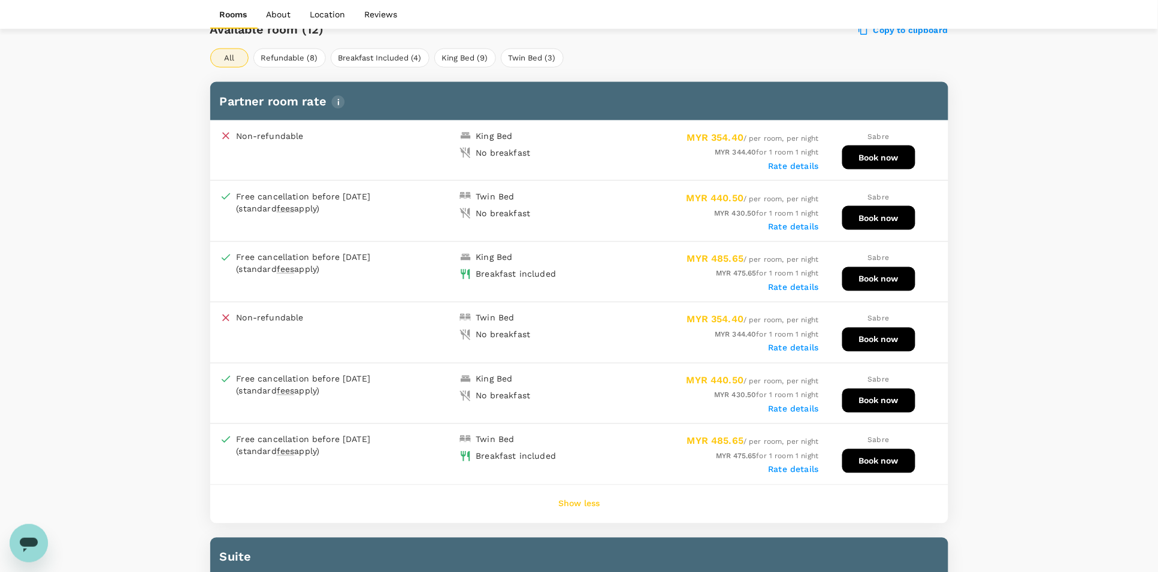
click at [809, 343] on label "Rate details" at bounding box center [794, 348] width 50 height 10
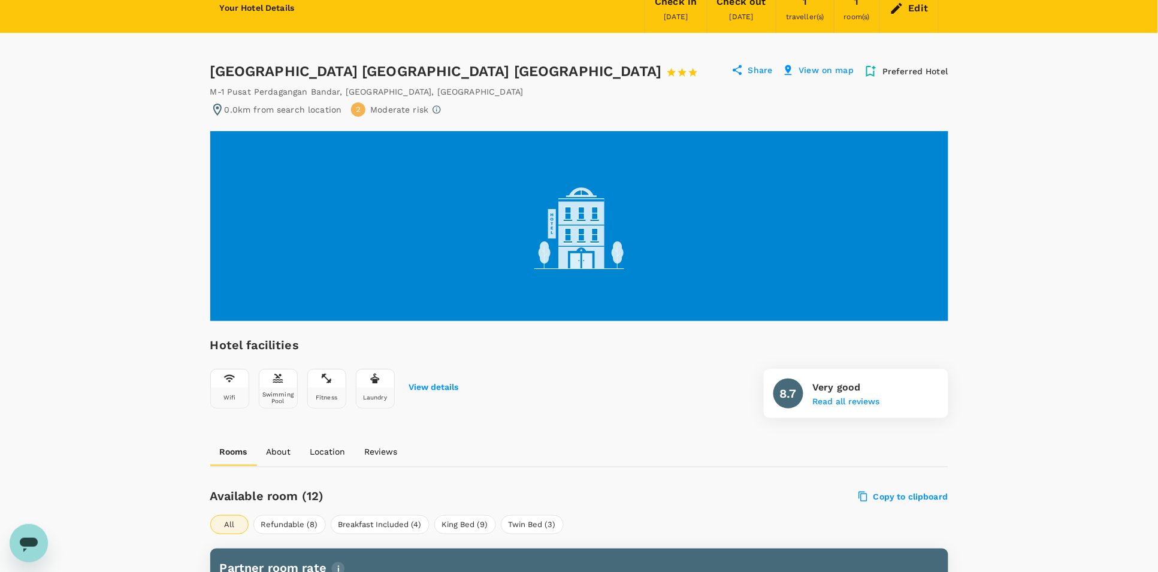
scroll to position [0, 0]
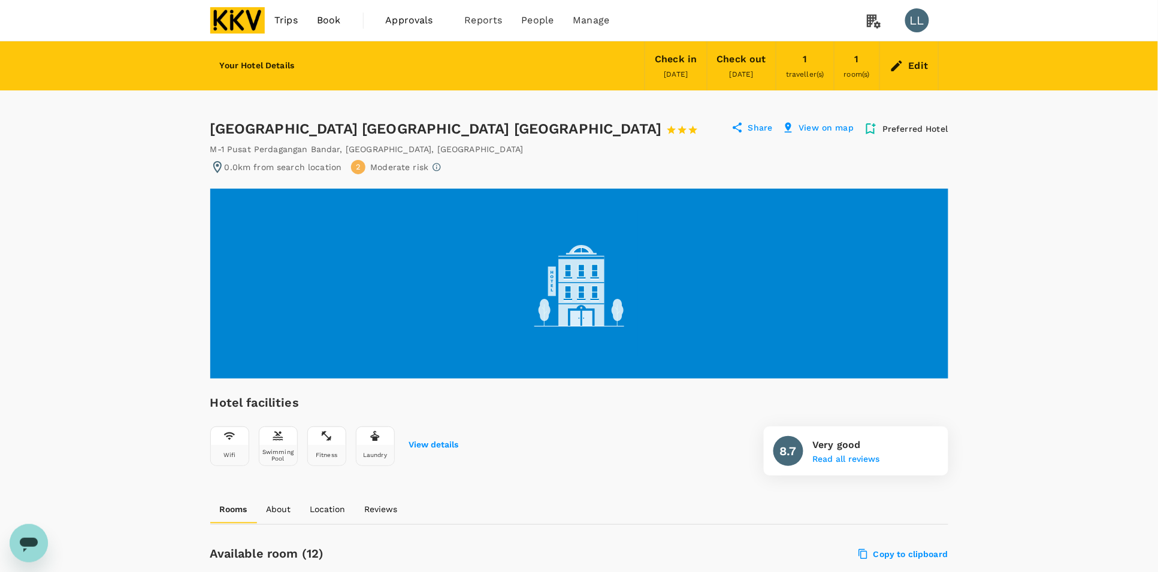
drag, startPoint x: 285, startPoint y: 21, endPoint x: 244, endPoint y: 21, distance: 40.7
drag, startPoint x: 244, startPoint y: 21, endPoint x: 917, endPoint y: 66, distance: 673.7
click at [917, 66] on div "Edit" at bounding box center [919, 66] width 20 height 17
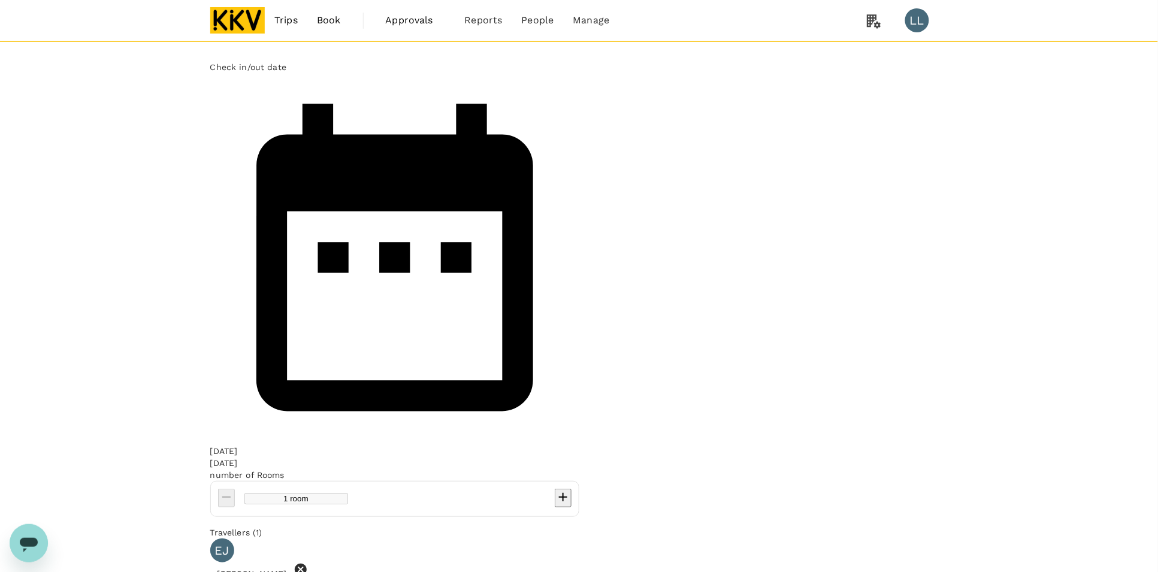
click at [282, 23] on span "Trips" at bounding box center [285, 20] width 23 height 14
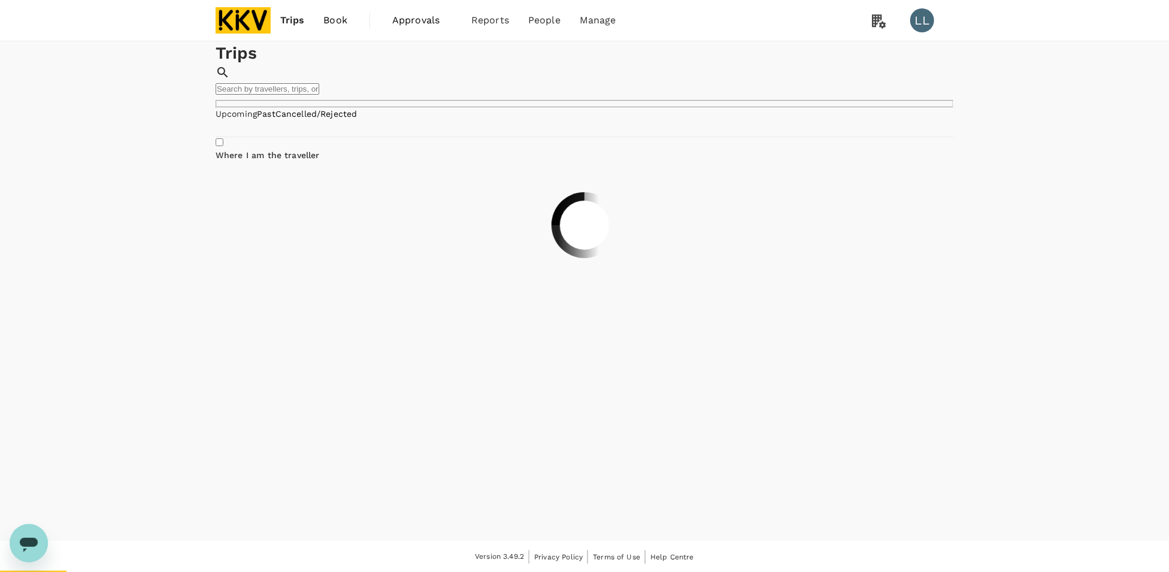
click at [228, 19] on img at bounding box center [243, 20] width 55 height 26
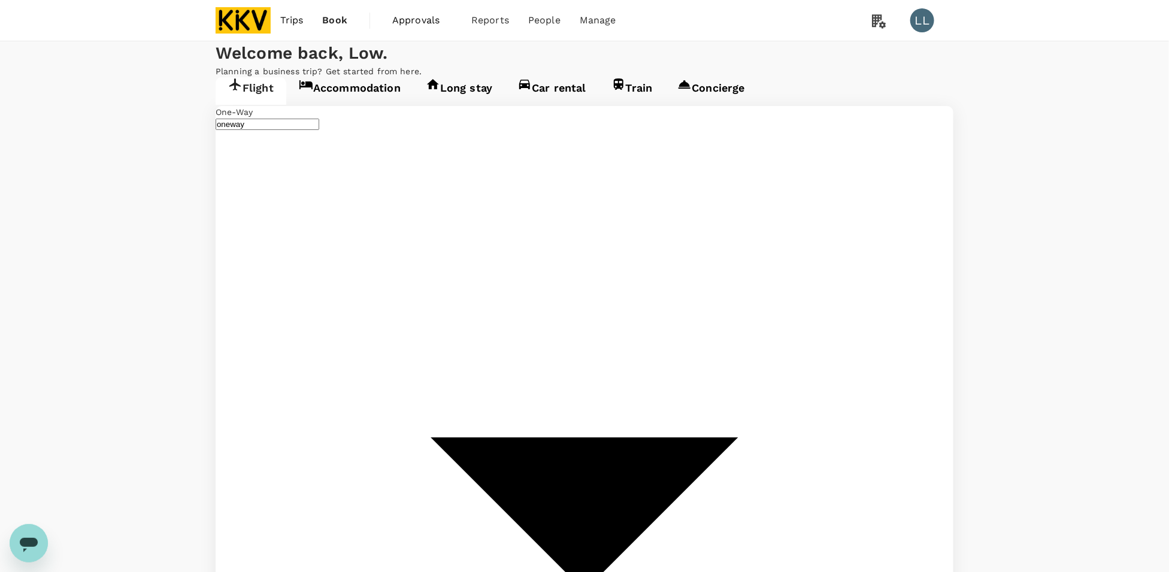
type input "Kuching Intl (KCH)"
type input "Kuala Lumpur Intl ([GEOGRAPHIC_DATA])"
click at [335, 105] on link "Accommodation" at bounding box center [343, 91] width 127 height 28
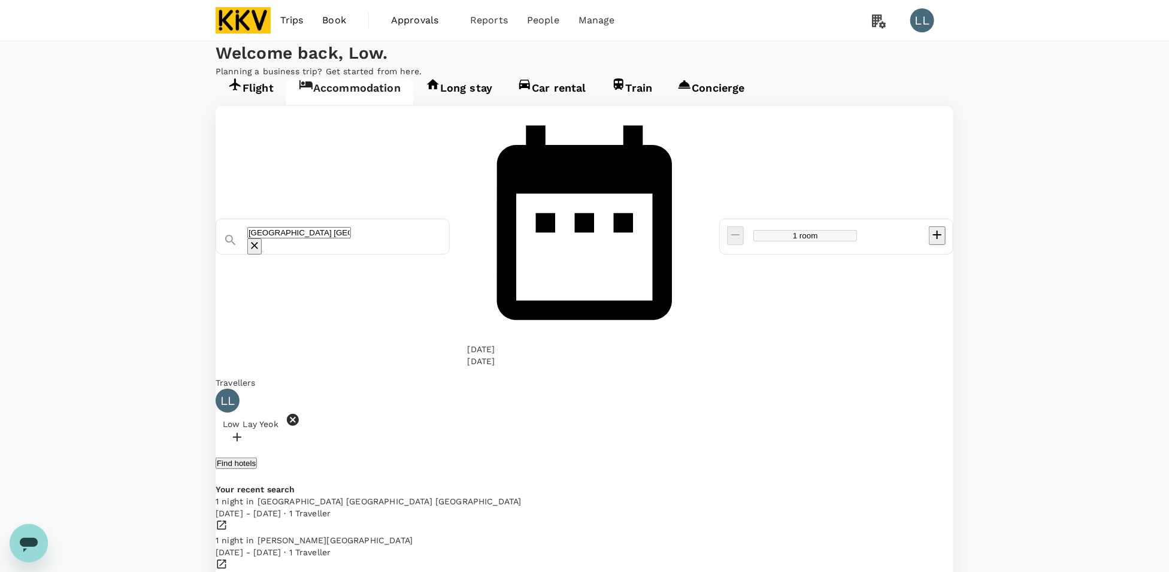
type input "Pavilion"
click at [258, 242] on icon "Clear" at bounding box center [254, 245] width 7 height 7
click at [351, 227] on input "text" at bounding box center [299, 232] width 104 height 11
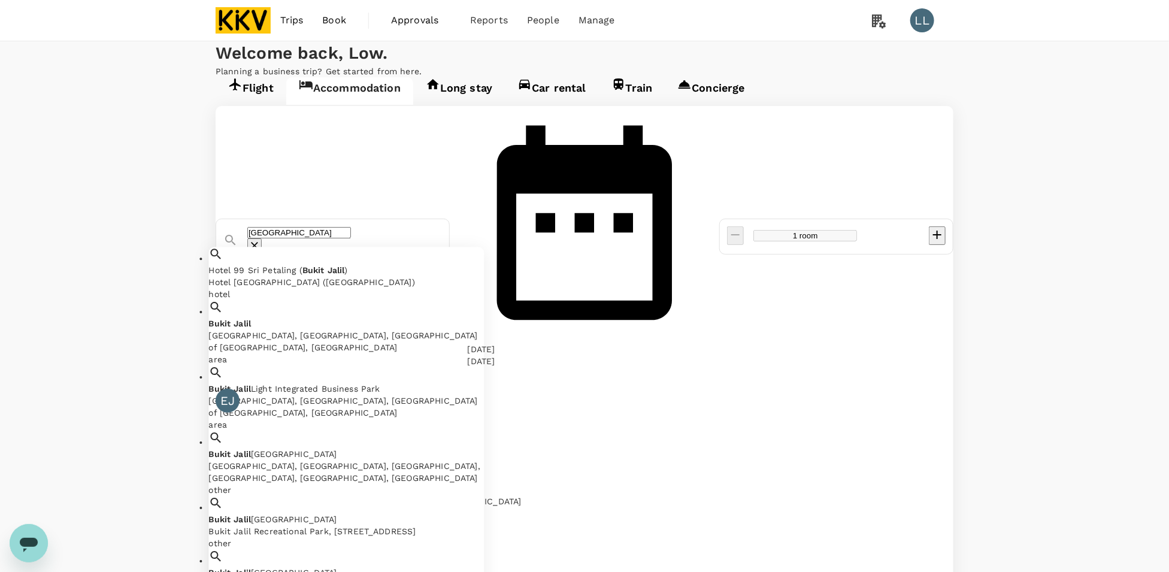
click at [361, 329] on div "[GEOGRAPHIC_DATA], [GEOGRAPHIC_DATA], [GEOGRAPHIC_DATA] of [GEOGRAPHIC_DATA], […" at bounding box center [347, 341] width 276 height 24
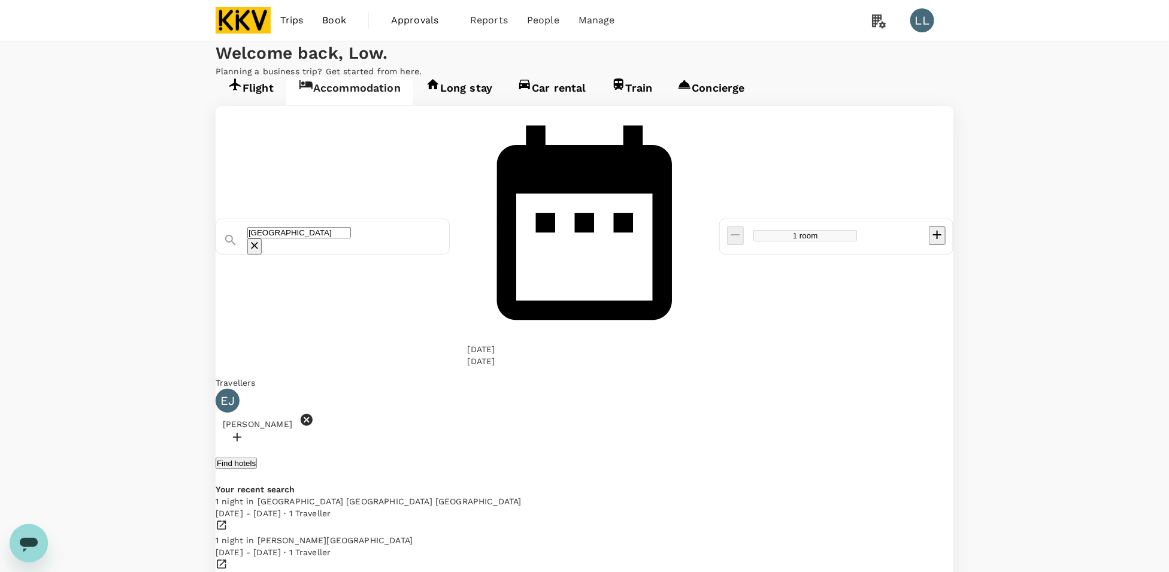
type input "[GEOGRAPHIC_DATA]"
click at [257, 458] on button "Find hotels" at bounding box center [236, 463] width 41 height 11
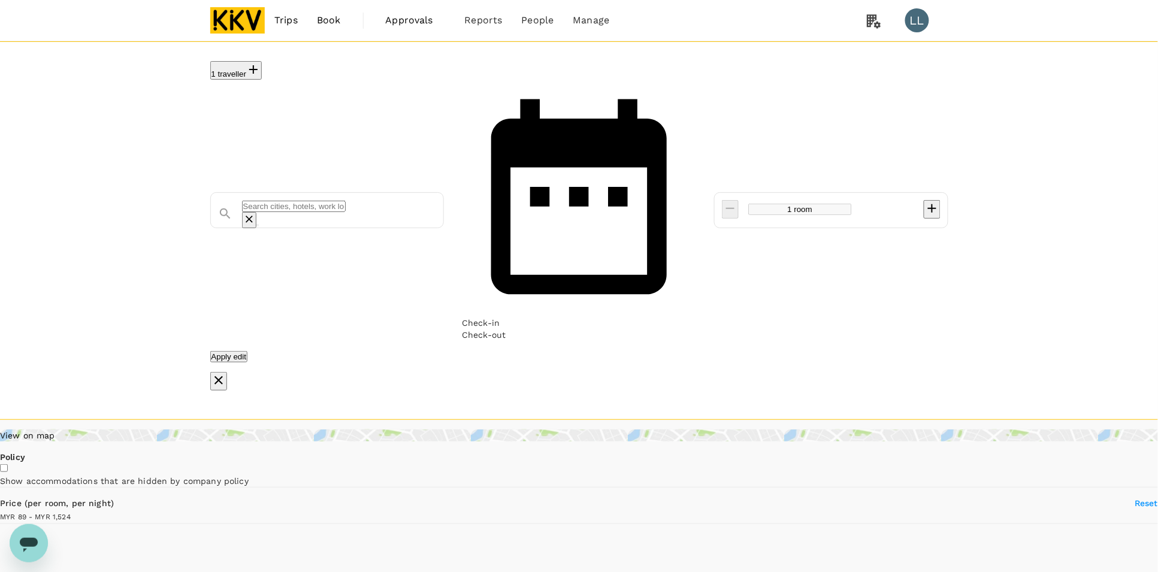
type input "[GEOGRAPHIC_DATA]"
type input "1524.17"
type input "63.17"
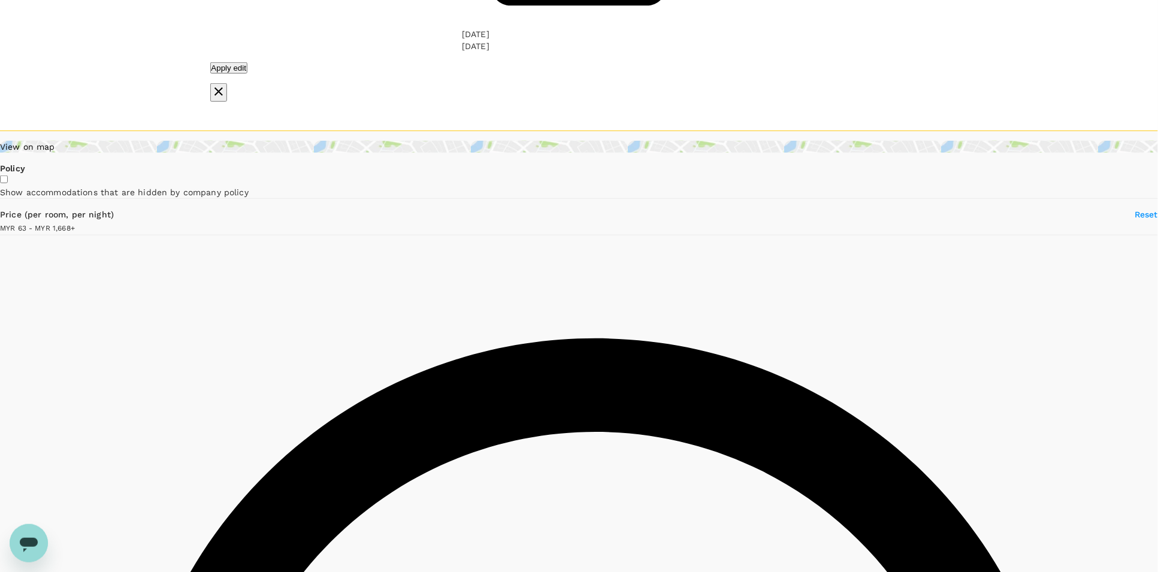
scroll to position [225, 0]
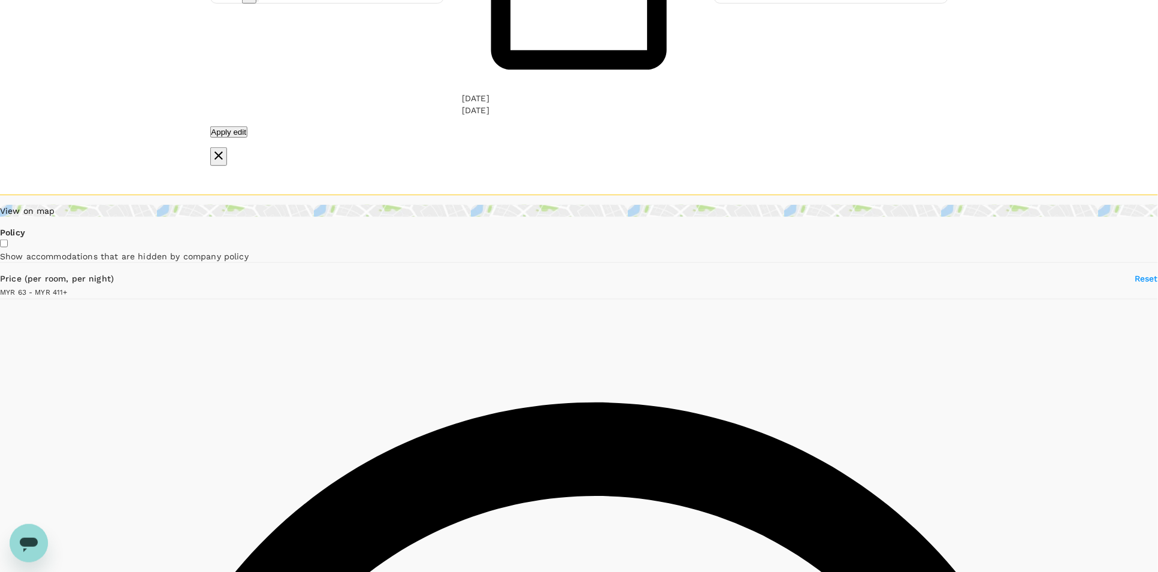
drag, startPoint x: 359, startPoint y: 146, endPoint x: 244, endPoint y: 144, distance: 115.6
click at [68, 287] on span at bounding box center [68, 292] width 0 height 10
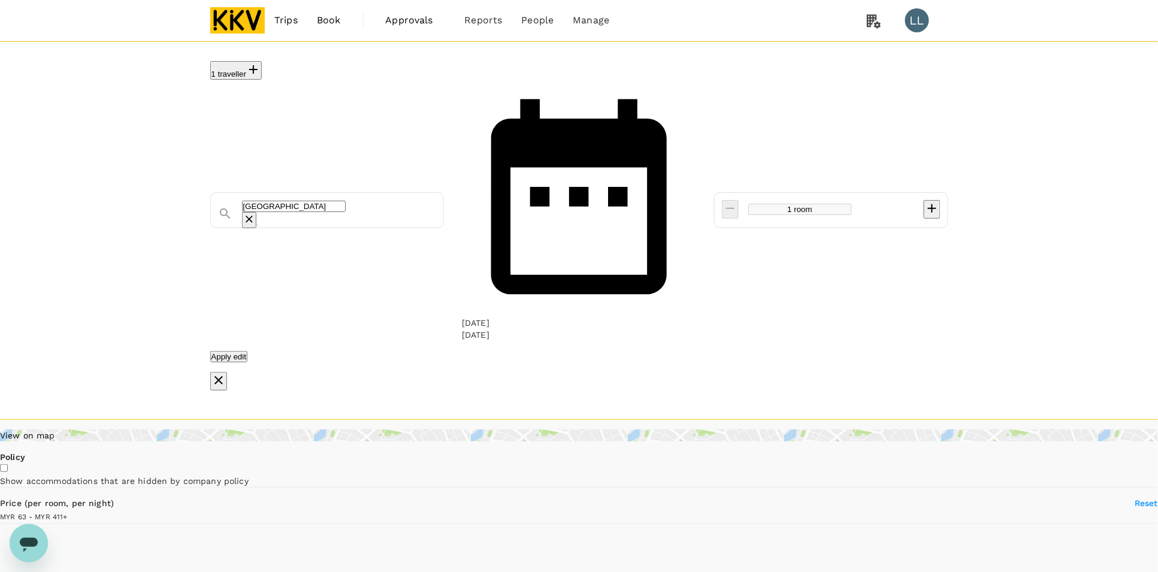
type input "411.5"
click at [346, 201] on input "[GEOGRAPHIC_DATA]" at bounding box center [294, 206] width 104 height 11
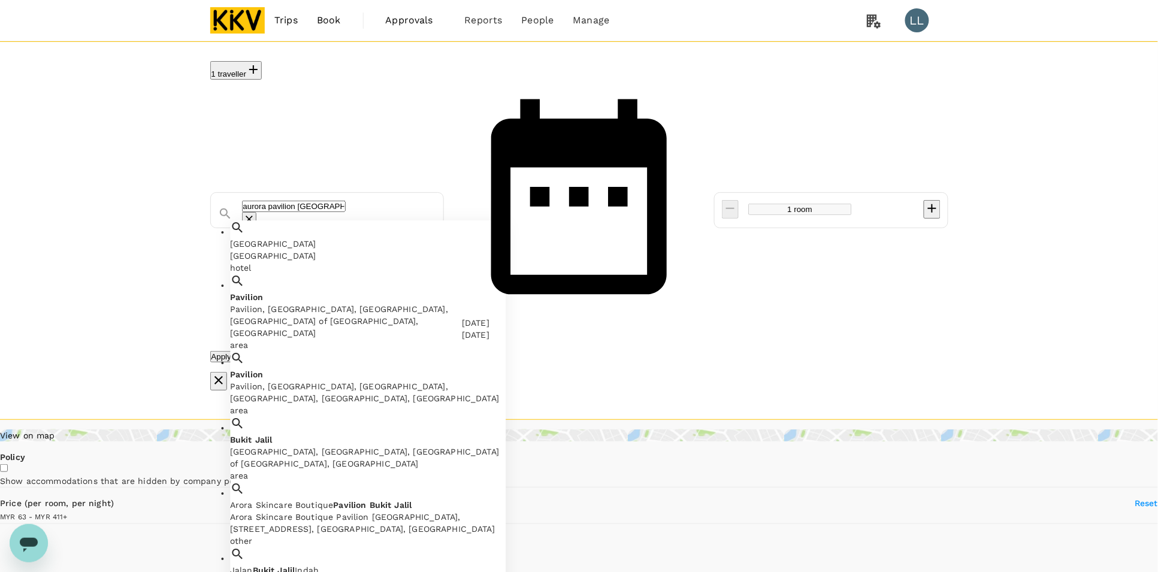
click at [333, 500] on span "Arora Skincare Boutique" at bounding box center [281, 505] width 103 height 10
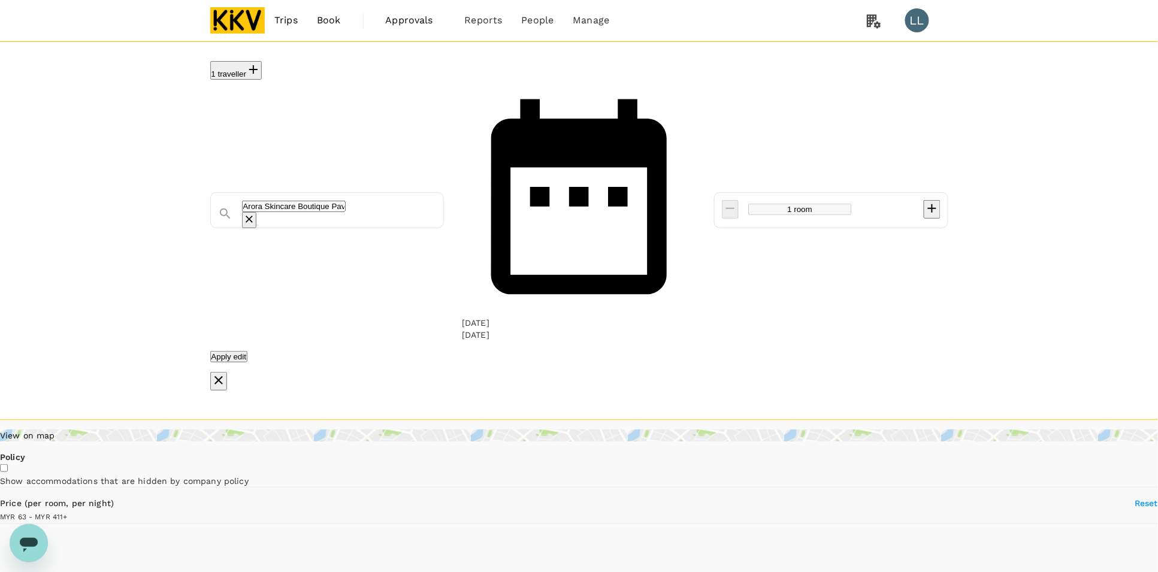
type input "Arora Skincare Boutique Pavilion [GEOGRAPHIC_DATA]"
click at [248, 351] on button "Apply edit" at bounding box center [229, 356] width 38 height 11
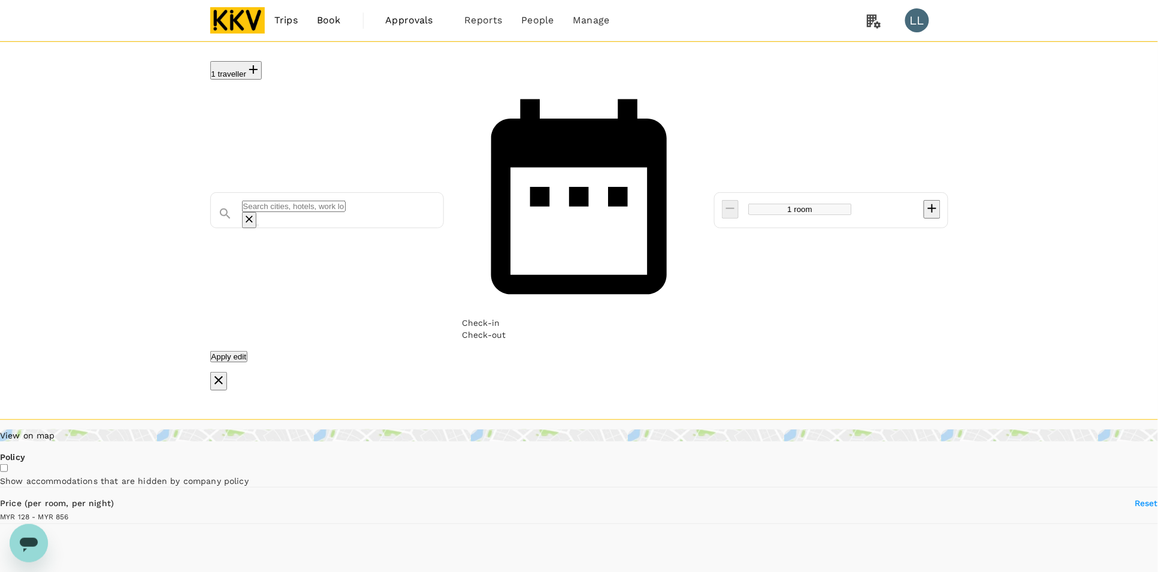
type input "Lot 4.47.00, [GEOGRAPHIC_DATA]"
type input "855.71"
type input "63.17"
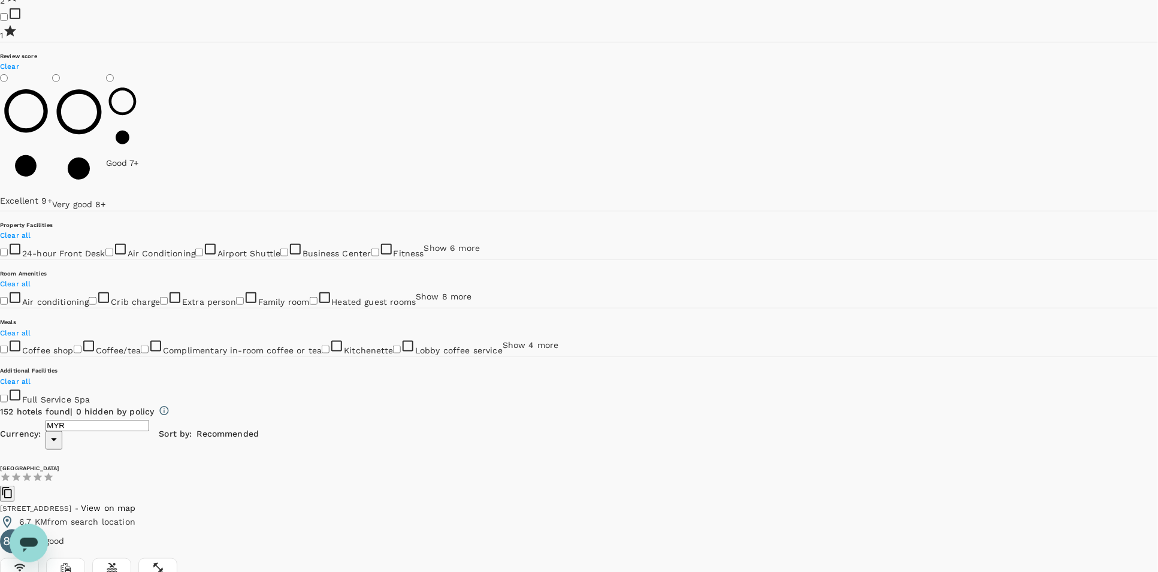
scroll to position [1824, 0]
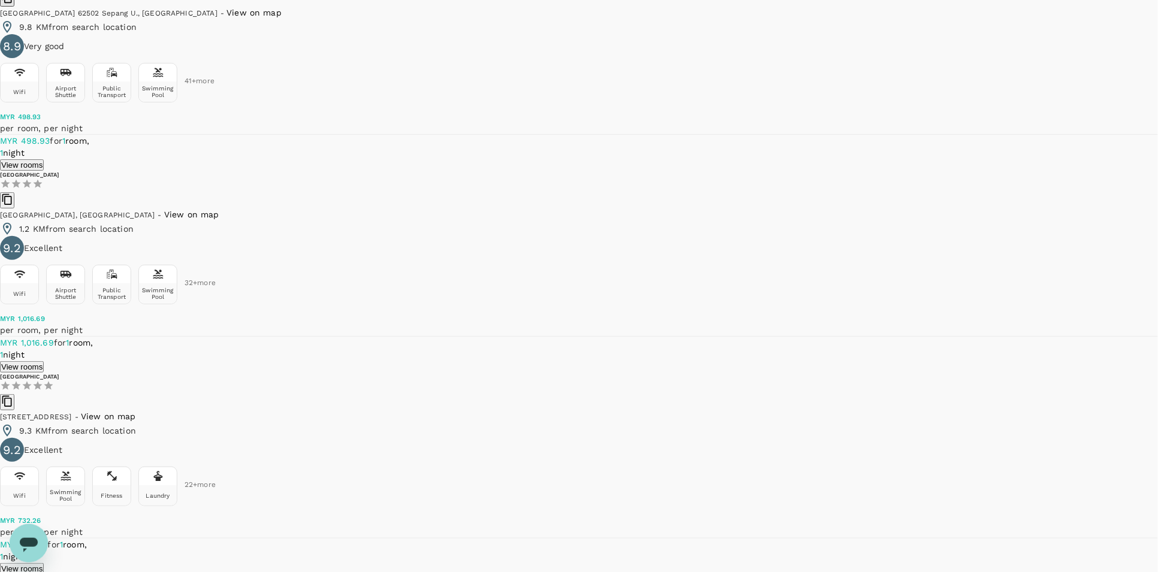
scroll to position [3322, 0]
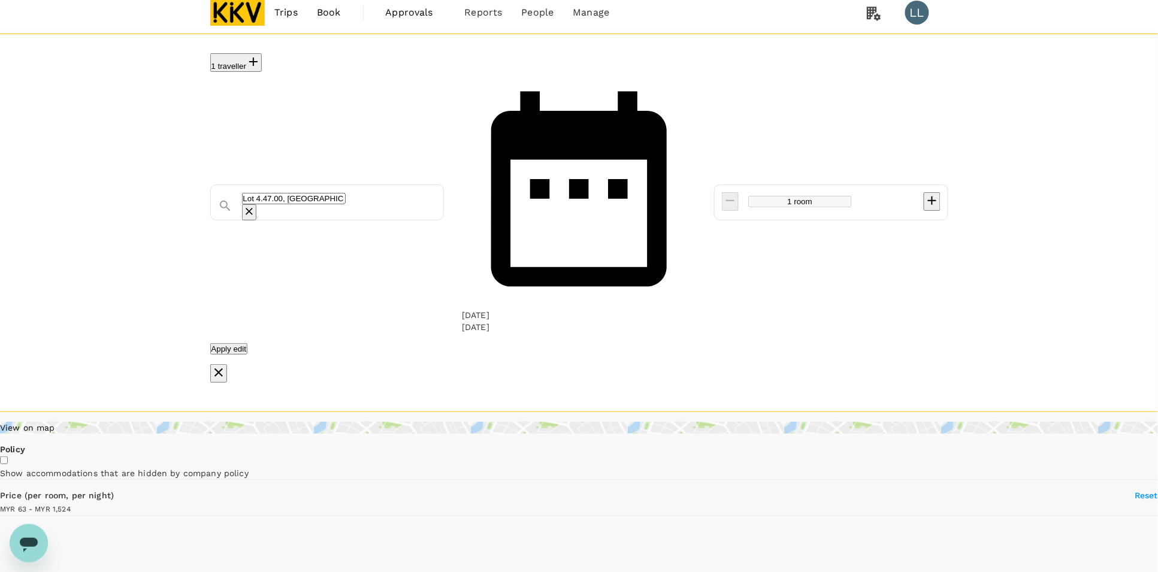
scroll to position [0, 0]
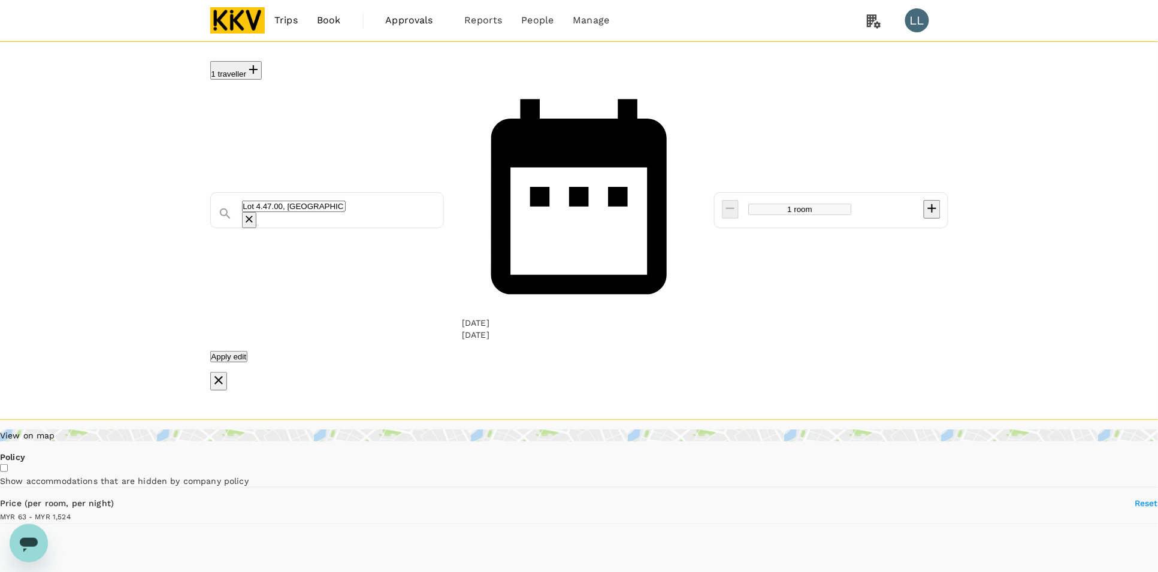
type input "1523.17"
type input "MYR"
